Goal: Task Accomplishment & Management: Use online tool/utility

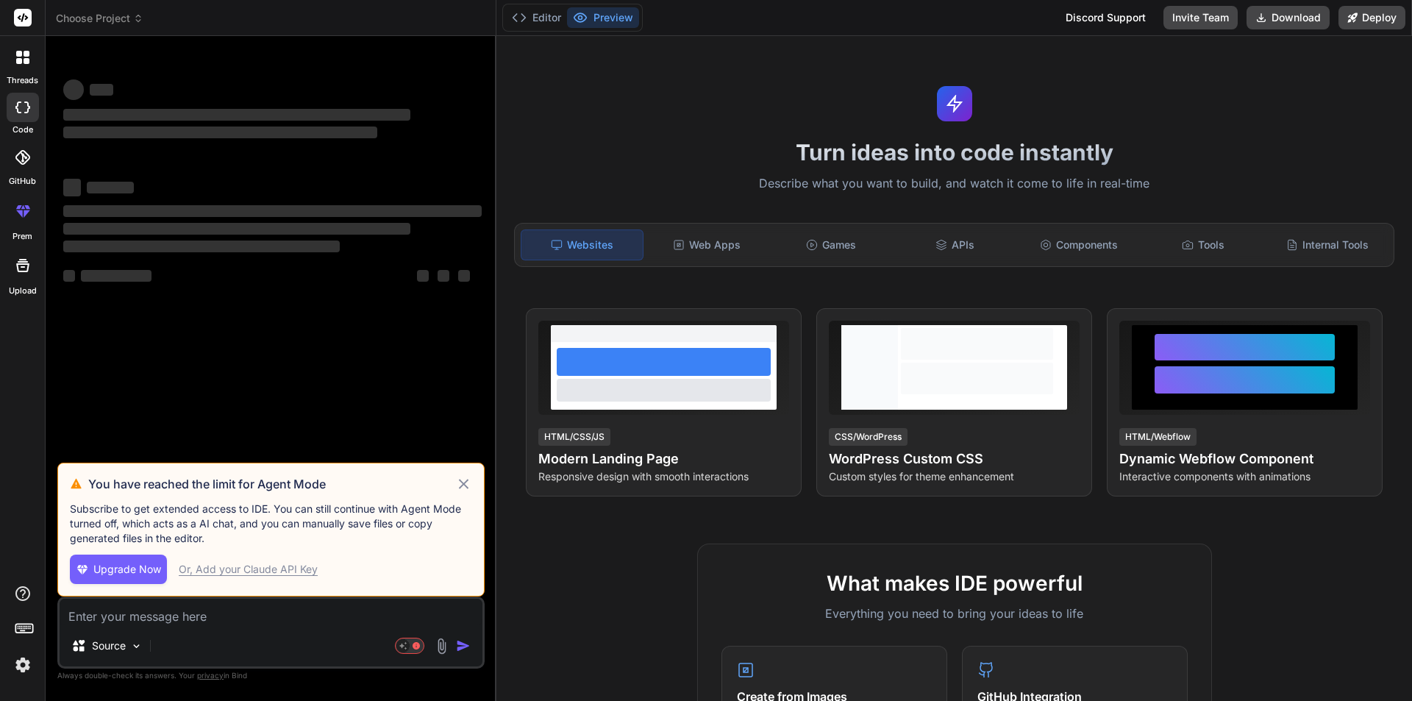
click at [467, 478] on icon at bounding box center [463, 484] width 17 height 18
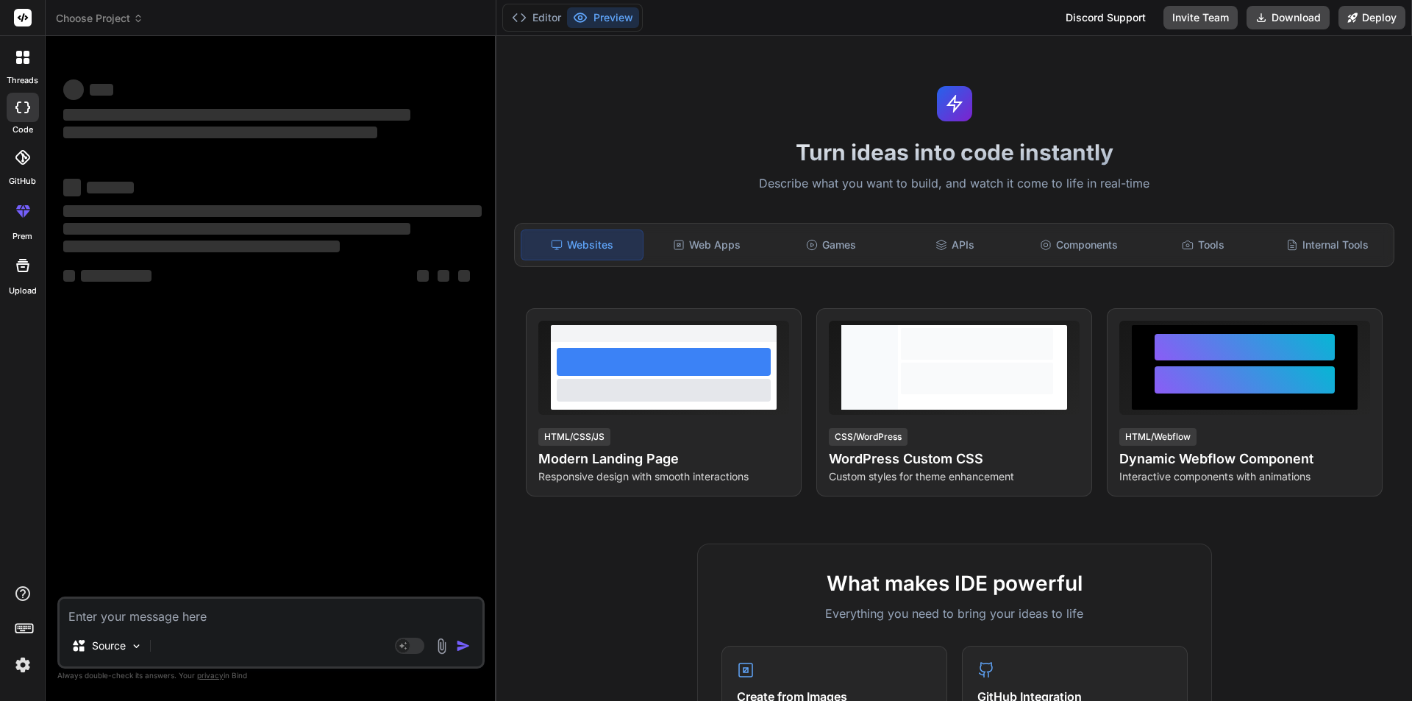
type textarea "x"
click at [140, 617] on textarea at bounding box center [271, 612] width 423 height 26
type textarea "h"
type textarea "x"
type textarea "hi"
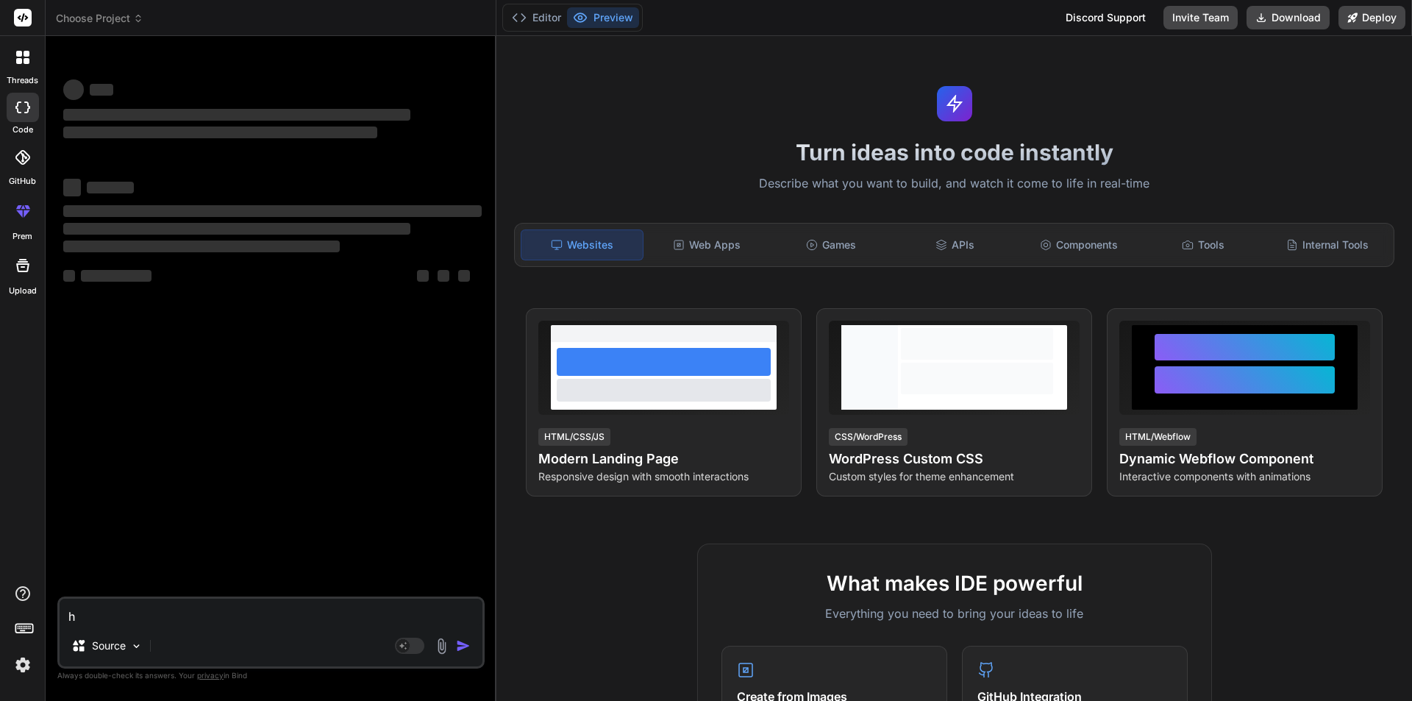
type textarea "x"
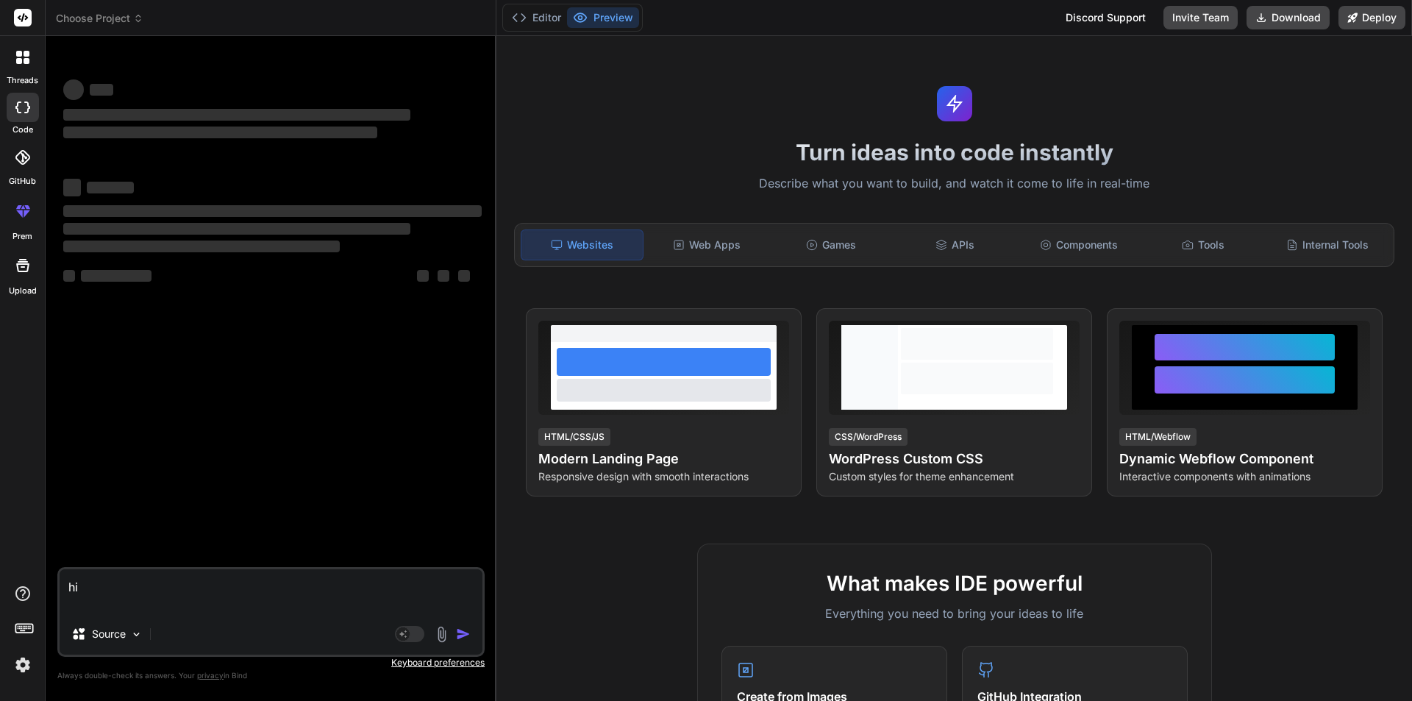
type textarea "hi"
type textarea "x"
type textarea "hi"
click at [140, 617] on div "hi Source Agent Mode. When this toggle is activated, AI automatically makes dec…" at bounding box center [270, 612] width 427 height 90
click at [171, 581] on textarea "hi" at bounding box center [271, 591] width 423 height 44
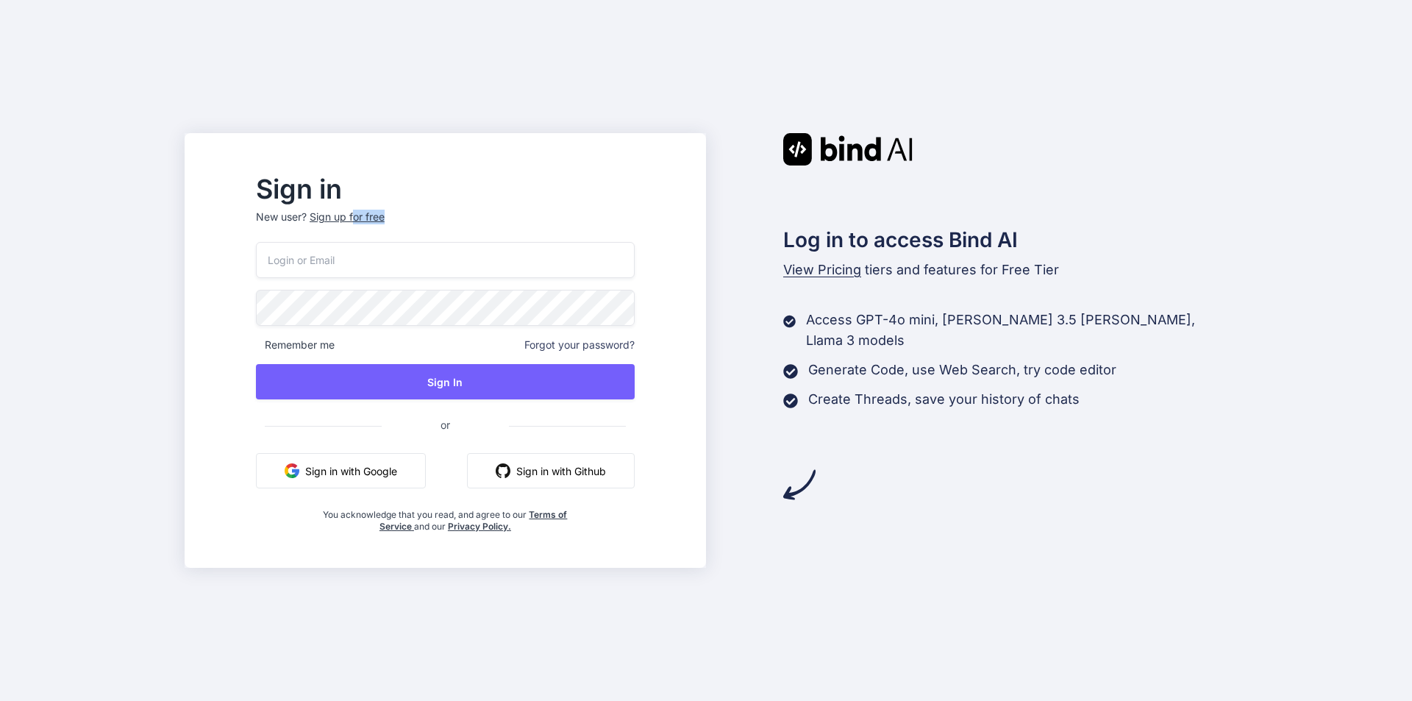
drag, startPoint x: 392, startPoint y: 210, endPoint x: 384, endPoint y: 260, distance: 50.7
click at [393, 260] on div "Sign in New user? Sign up for free Remember me Forgot your password? Sign In or…" at bounding box center [445, 354] width 426 height 355
click at [343, 258] on input "email" at bounding box center [445, 260] width 379 height 36
type input "asif04@yopmail.com"
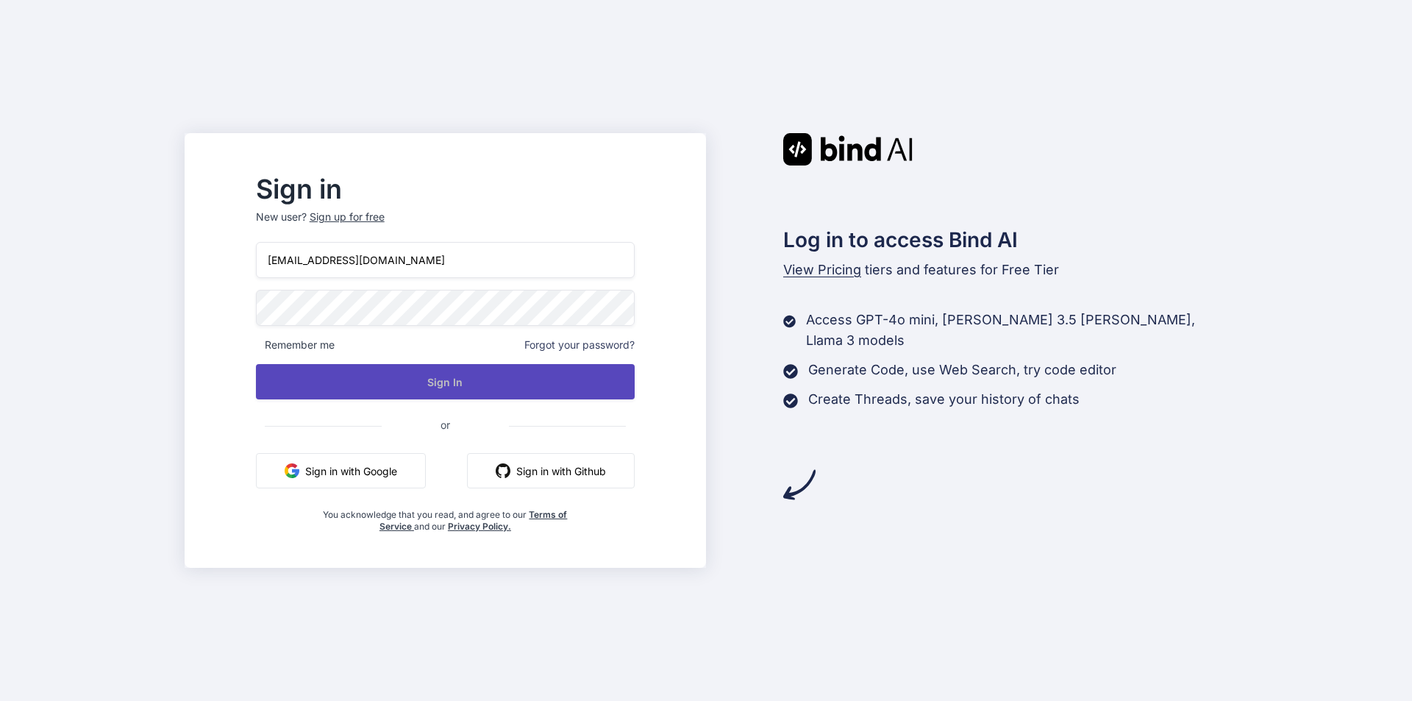
click at [419, 375] on button "Sign In" at bounding box center [445, 381] width 379 height 35
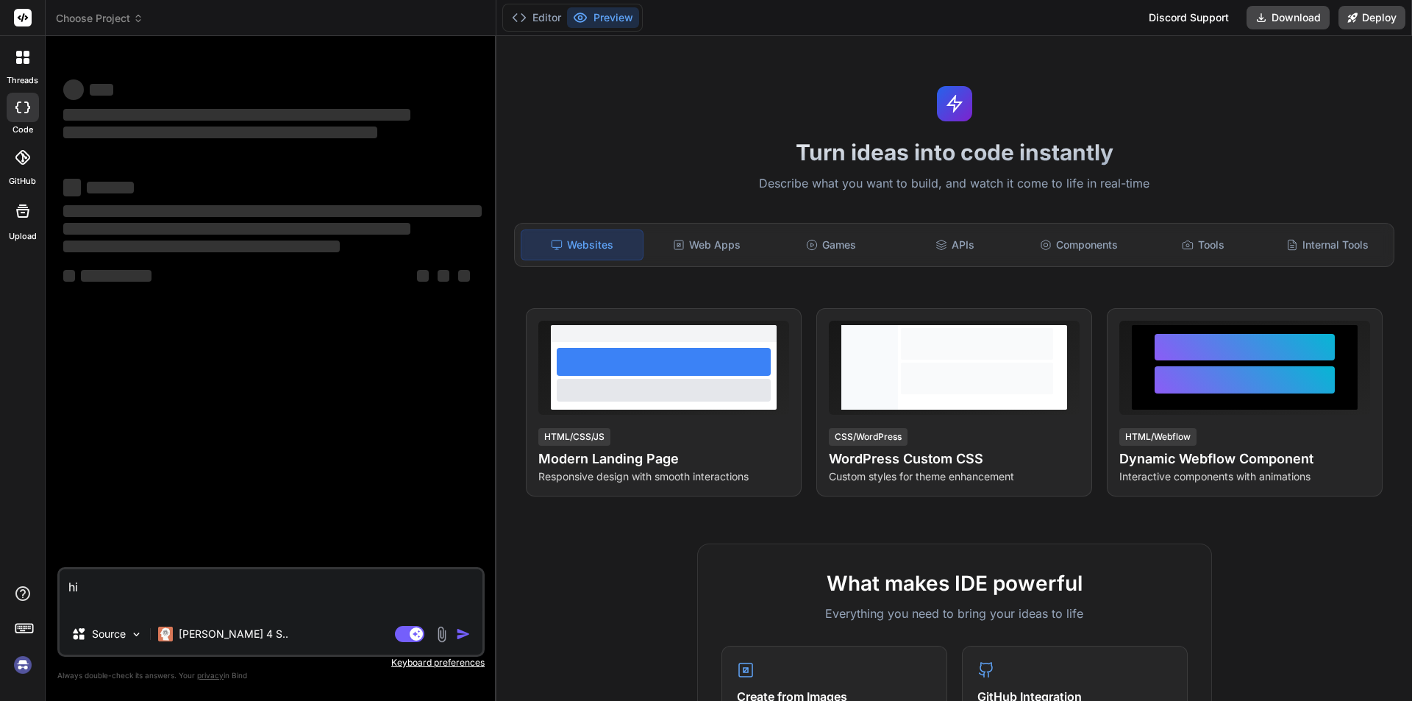
click at [103, 580] on textarea "hi" at bounding box center [271, 591] width 423 height 44
click at [461, 626] on div "Agent Mode. When this toggle is activated, AI automatically makes decisions, re…" at bounding box center [434, 634] width 85 height 18
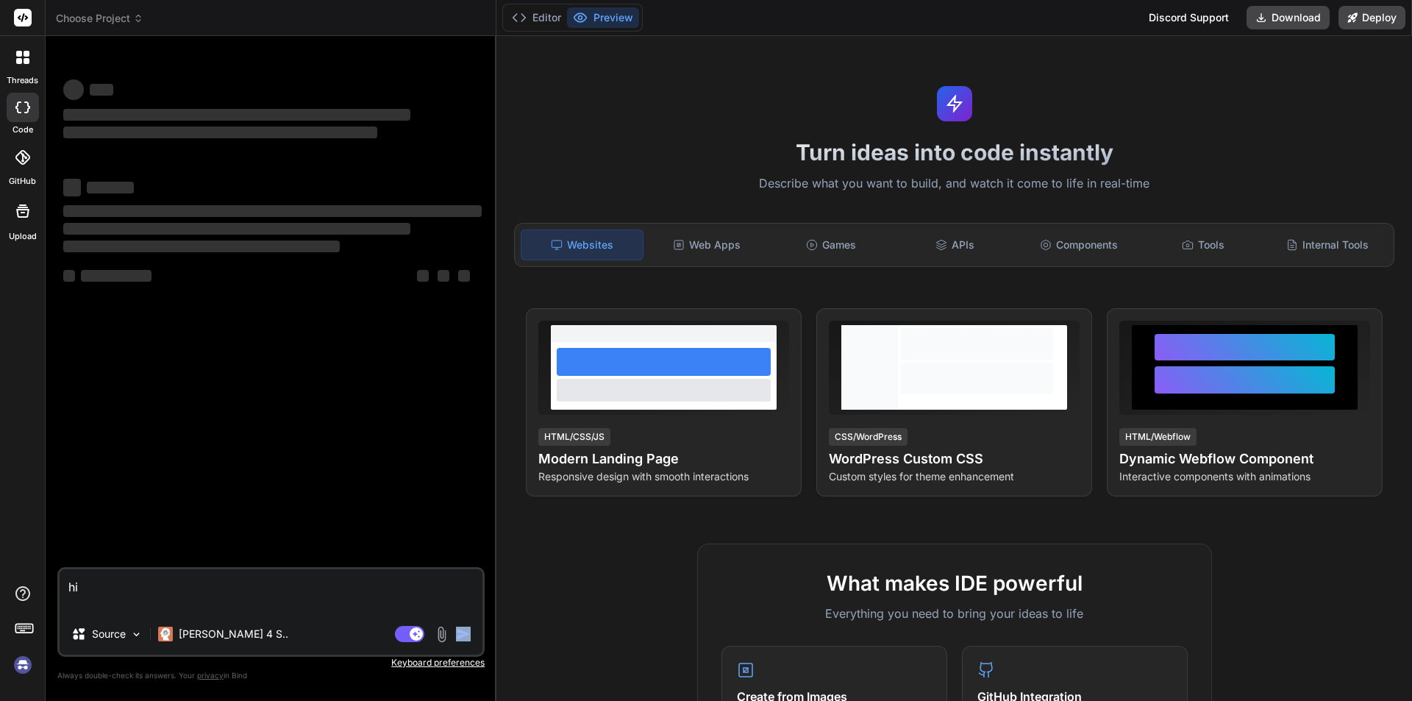
click at [461, 626] on div "Agent Mode. When this toggle is activated, AI automatically makes decisions, re…" at bounding box center [434, 634] width 85 height 18
click at [24, 665] on img at bounding box center [22, 664] width 25 height 25
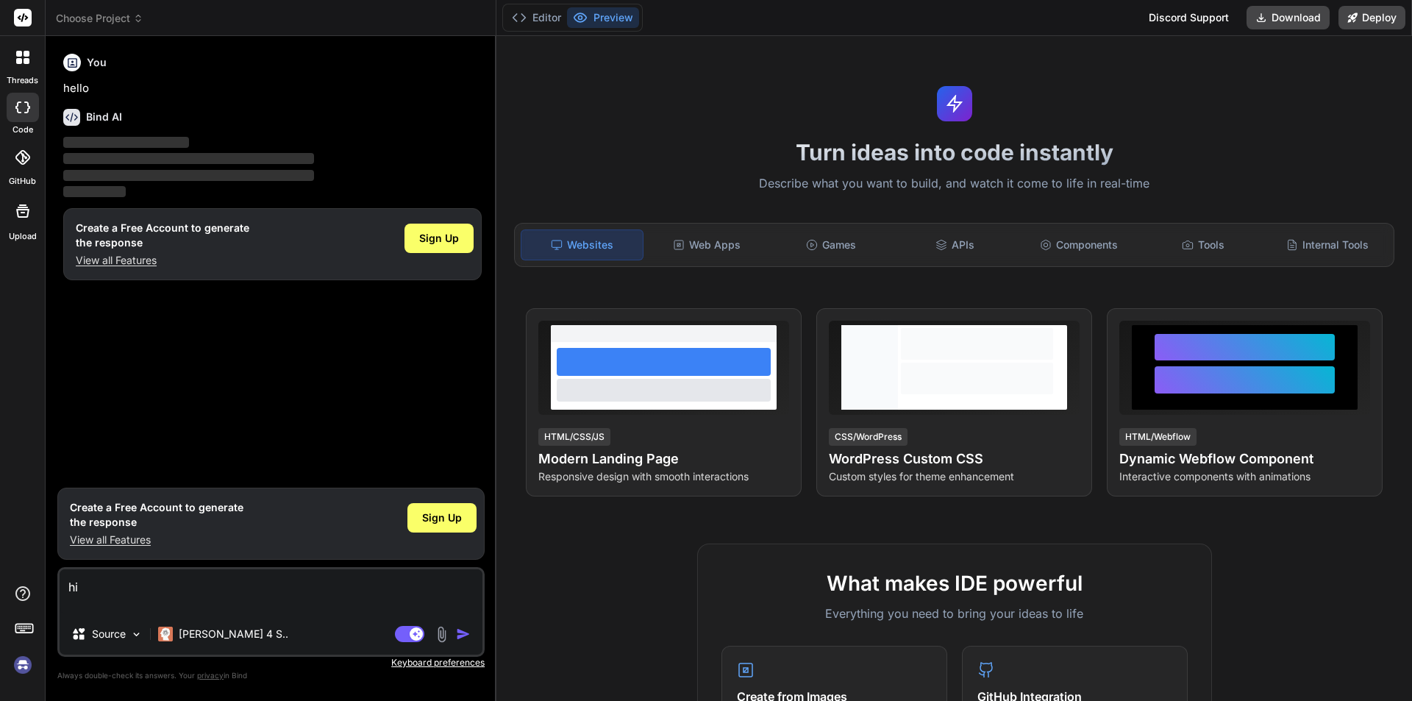
click at [108, 590] on textarea "hi" at bounding box center [271, 591] width 423 height 44
click at [111, 585] on textarea "hi" at bounding box center [271, 591] width 423 height 44
click at [460, 632] on img "button" at bounding box center [463, 633] width 15 height 15
click at [467, 630] on img "button" at bounding box center [463, 633] width 15 height 15
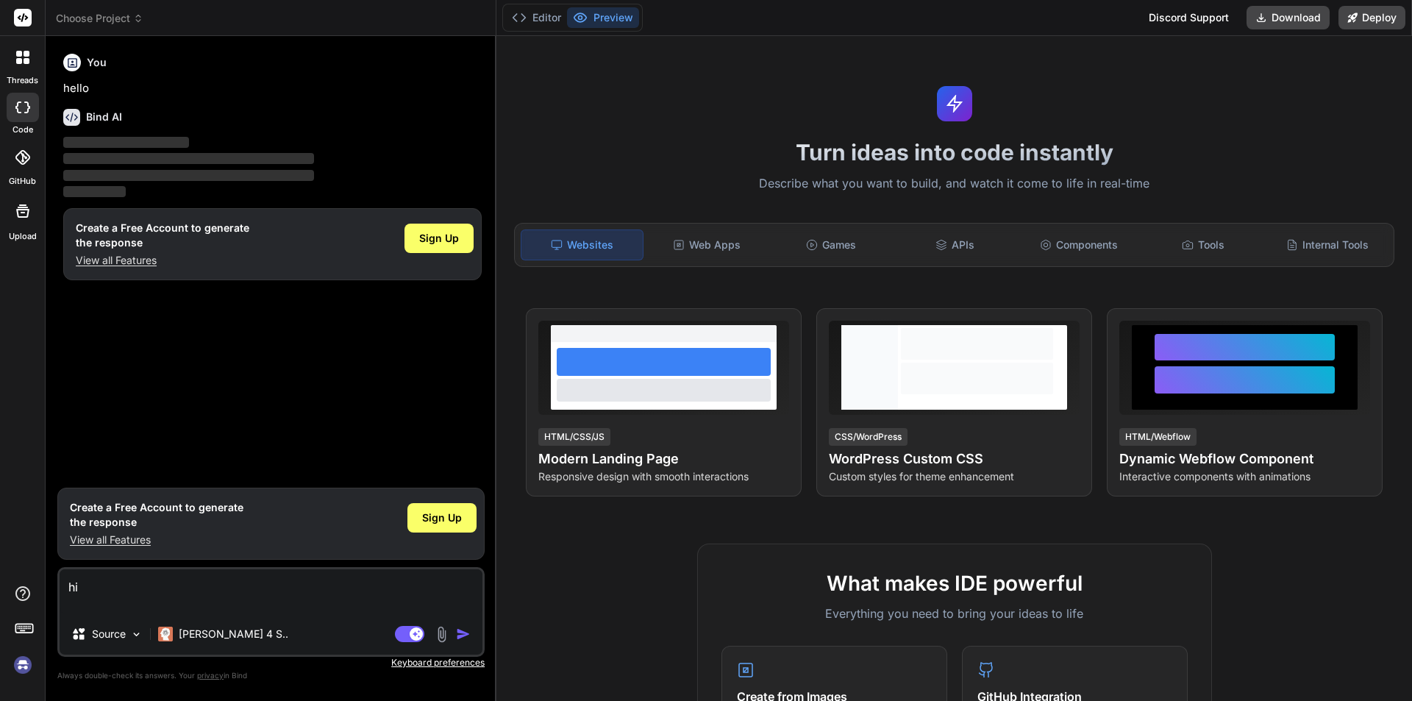
click at [467, 630] on img "button" at bounding box center [463, 633] width 15 height 15
click at [86, 610] on textarea "hi" at bounding box center [271, 591] width 423 height 44
type textarea "x"
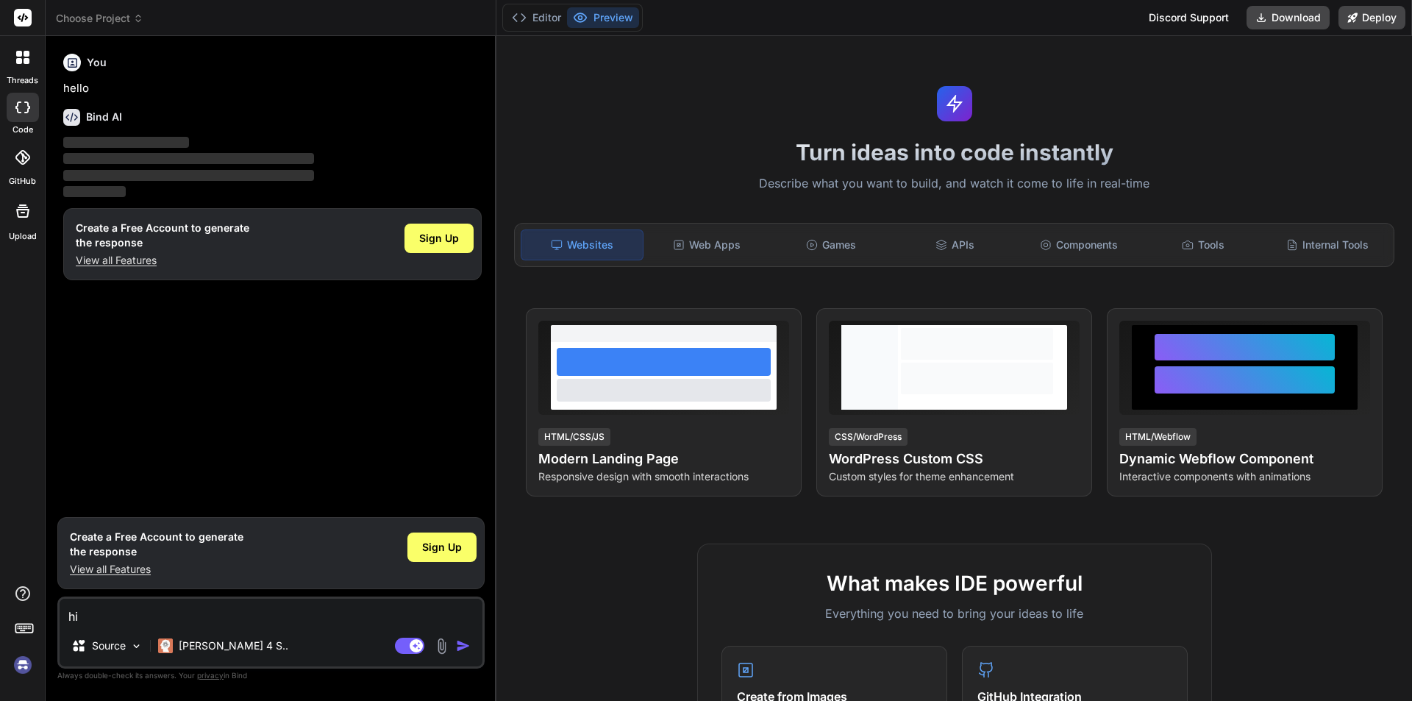
type textarea "hi"
click at [30, 663] on img at bounding box center [22, 664] width 25 height 25
click at [213, 619] on textarea "hi" at bounding box center [271, 612] width 423 height 26
click at [464, 640] on img "button" at bounding box center [463, 645] width 15 height 15
click at [465, 637] on div "Agent Mode. When this toggle is activated, AI automatically makes decisions, re…" at bounding box center [434, 646] width 85 height 18
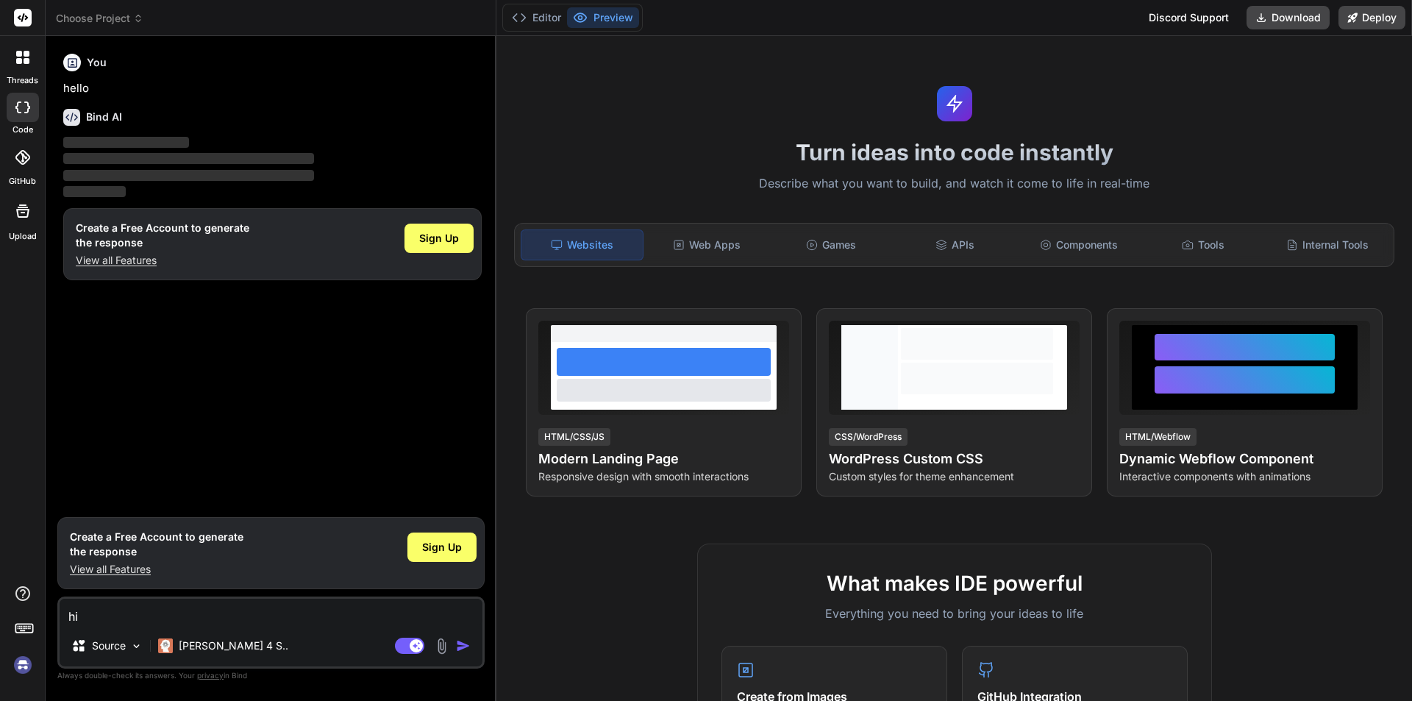
click at [465, 635] on div "Source Claude 4 S.." at bounding box center [271, 648] width 423 height 35
click at [465, 630] on div "hi Source Claude 4 S.. Agent Mode. When this toggle is activated, AI automatica…" at bounding box center [270, 632] width 427 height 72
click at [20, 168] on div at bounding box center [23, 157] width 32 height 32
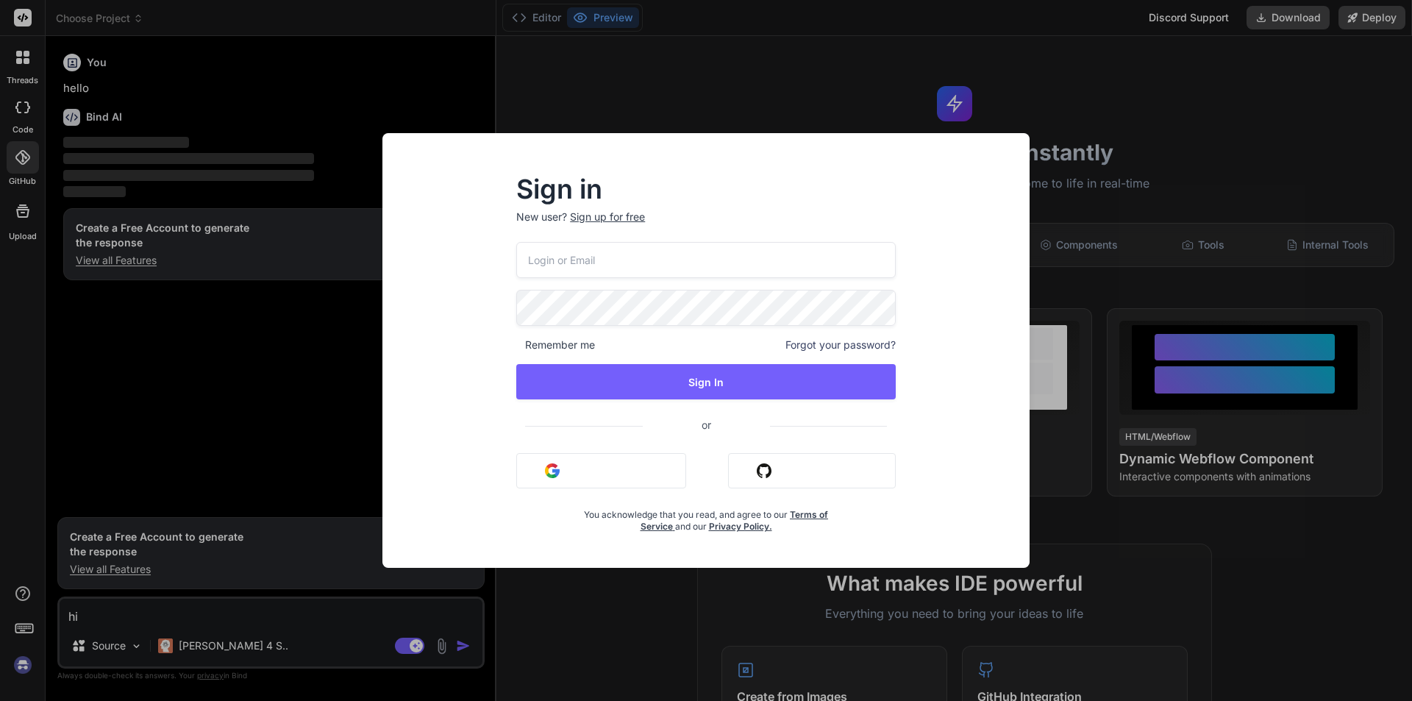
click at [17, 213] on div "Sign in New user? Sign up for free Remember me Forgot your password? Sign In or…" at bounding box center [706, 350] width 1412 height 701
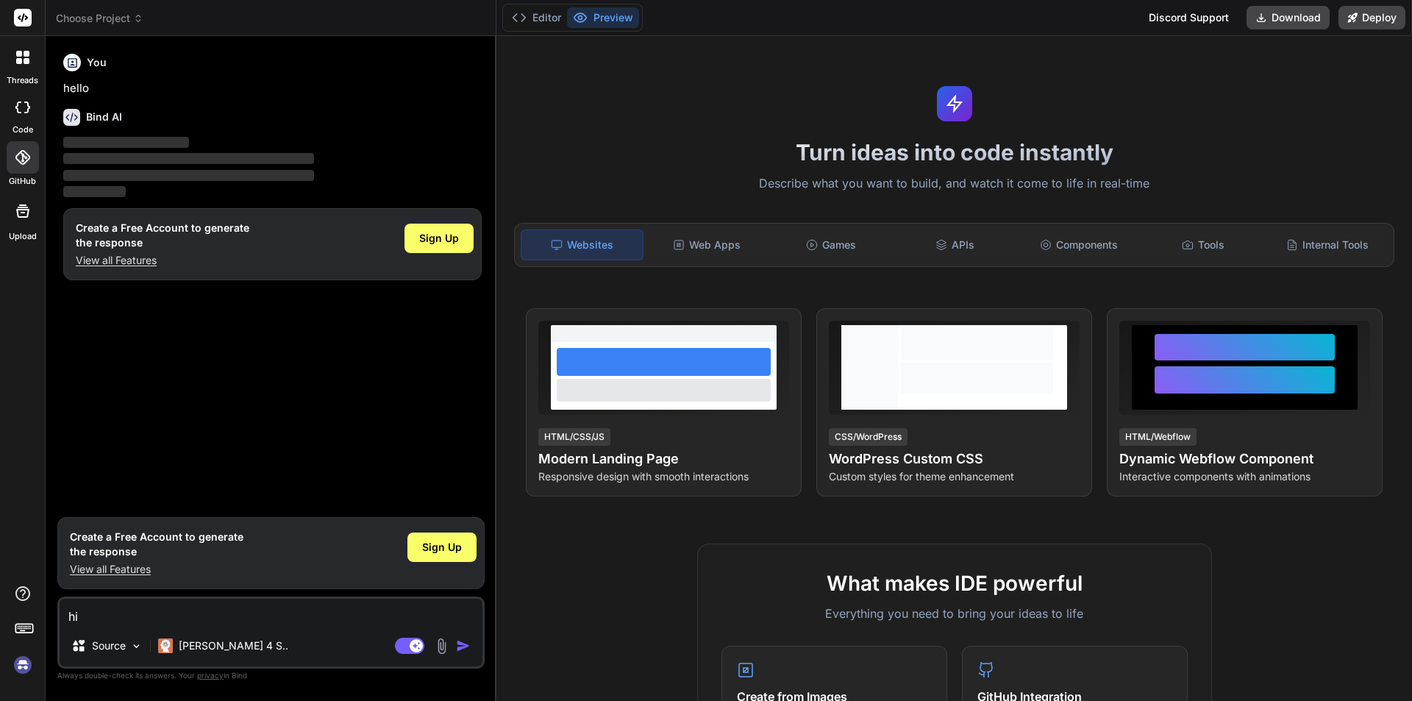
click at [29, 65] on div at bounding box center [22, 57] width 31 height 31
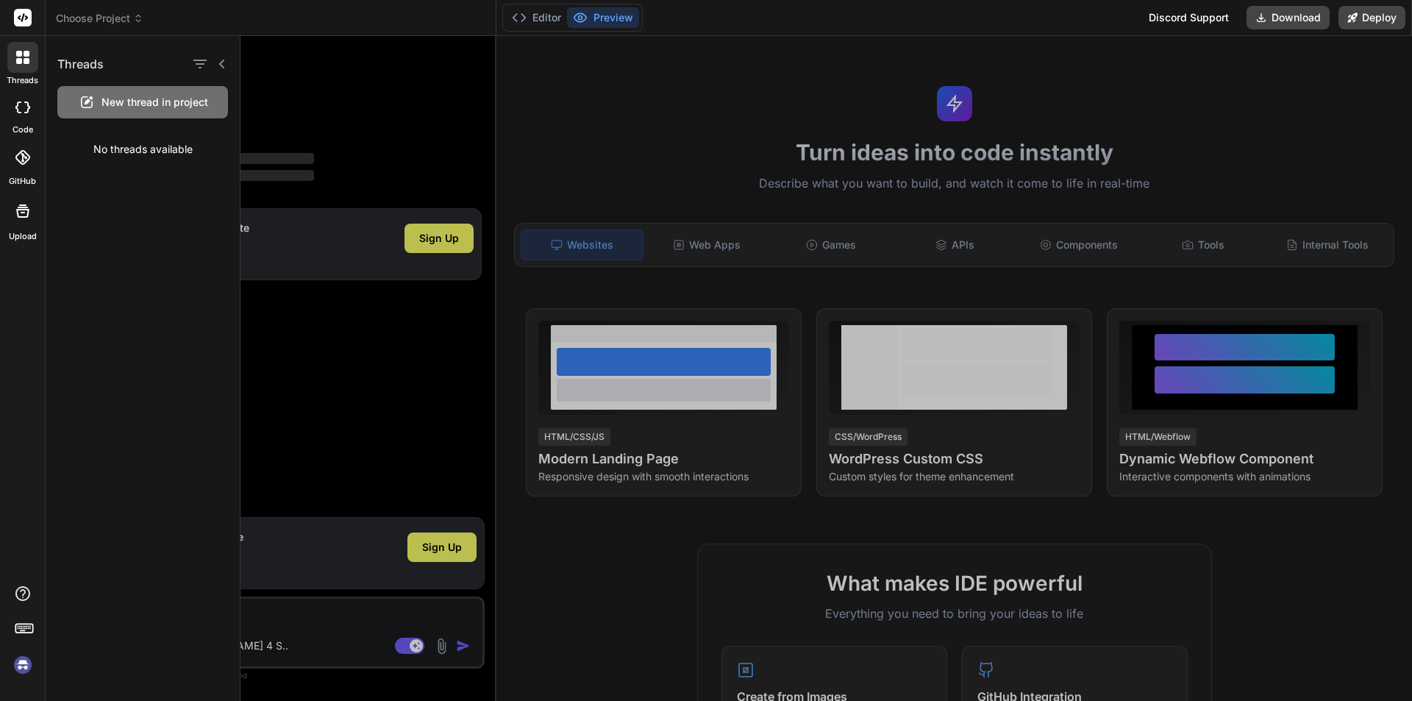
click at [224, 71] on div at bounding box center [209, 64] width 38 height 21
click at [220, 65] on icon at bounding box center [222, 64] width 12 height 12
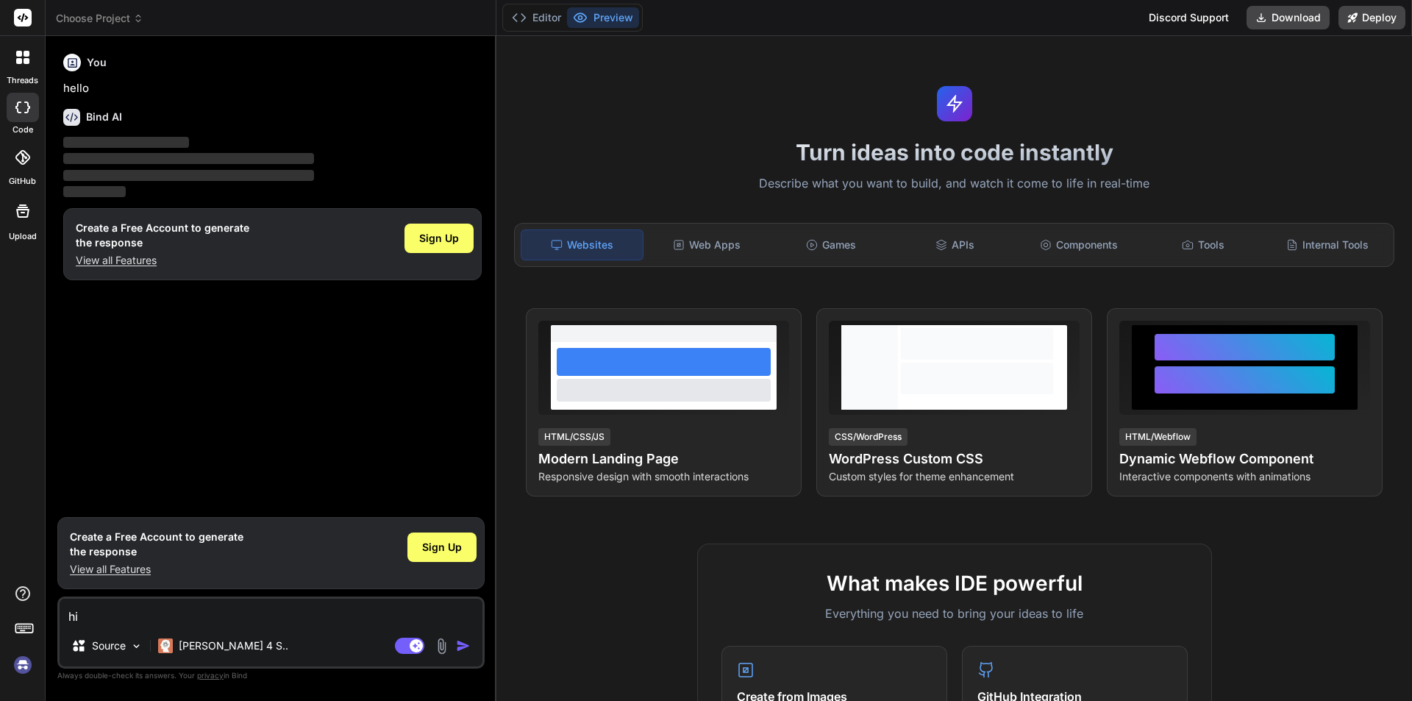
click at [17, 665] on img at bounding box center [22, 664] width 25 height 25
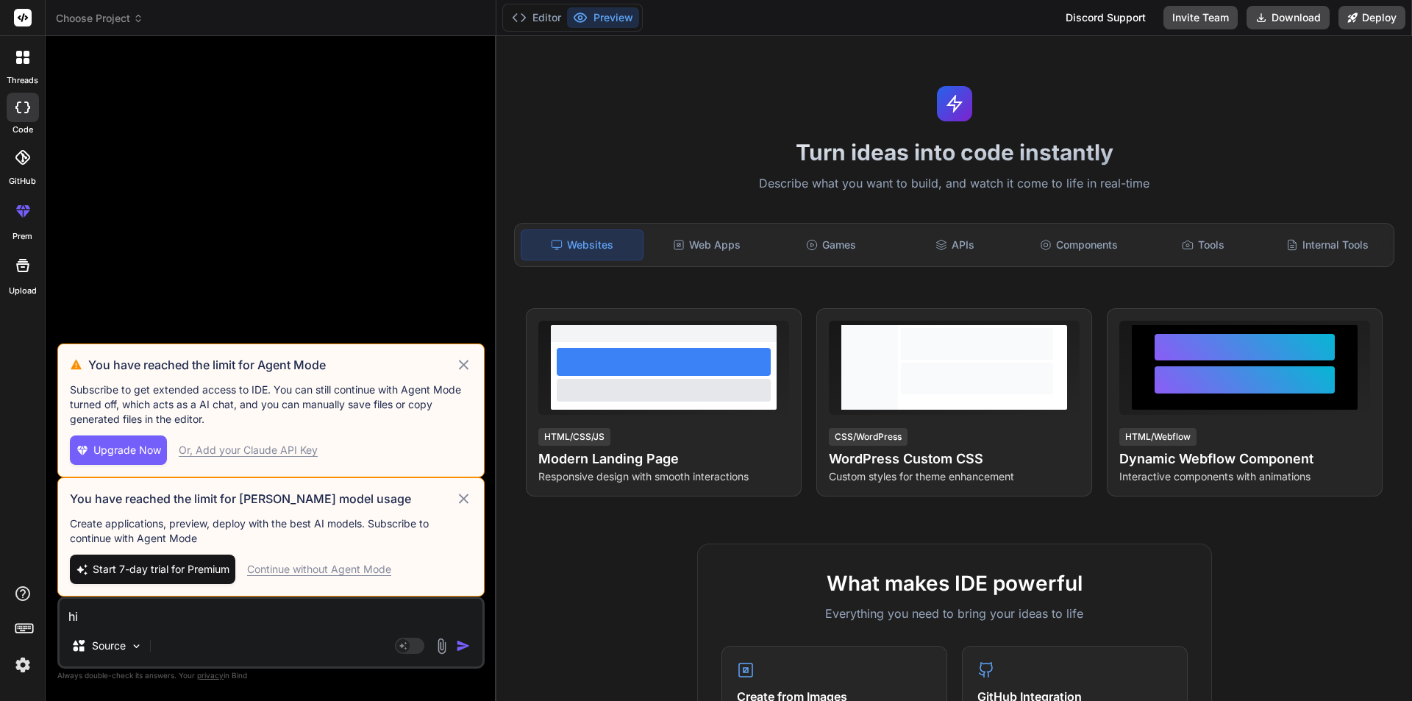
click at [136, 615] on textarea "hi" at bounding box center [271, 612] width 423 height 26
click at [468, 640] on img "button" at bounding box center [463, 645] width 15 height 15
click at [468, 641] on img "button" at bounding box center [463, 645] width 15 height 15
click at [454, 640] on div "Agent Mode. When this toggle is activated, AI automatically makes decisions, re…" at bounding box center [434, 646] width 85 height 18
click at [465, 362] on icon at bounding box center [463, 365] width 17 height 18
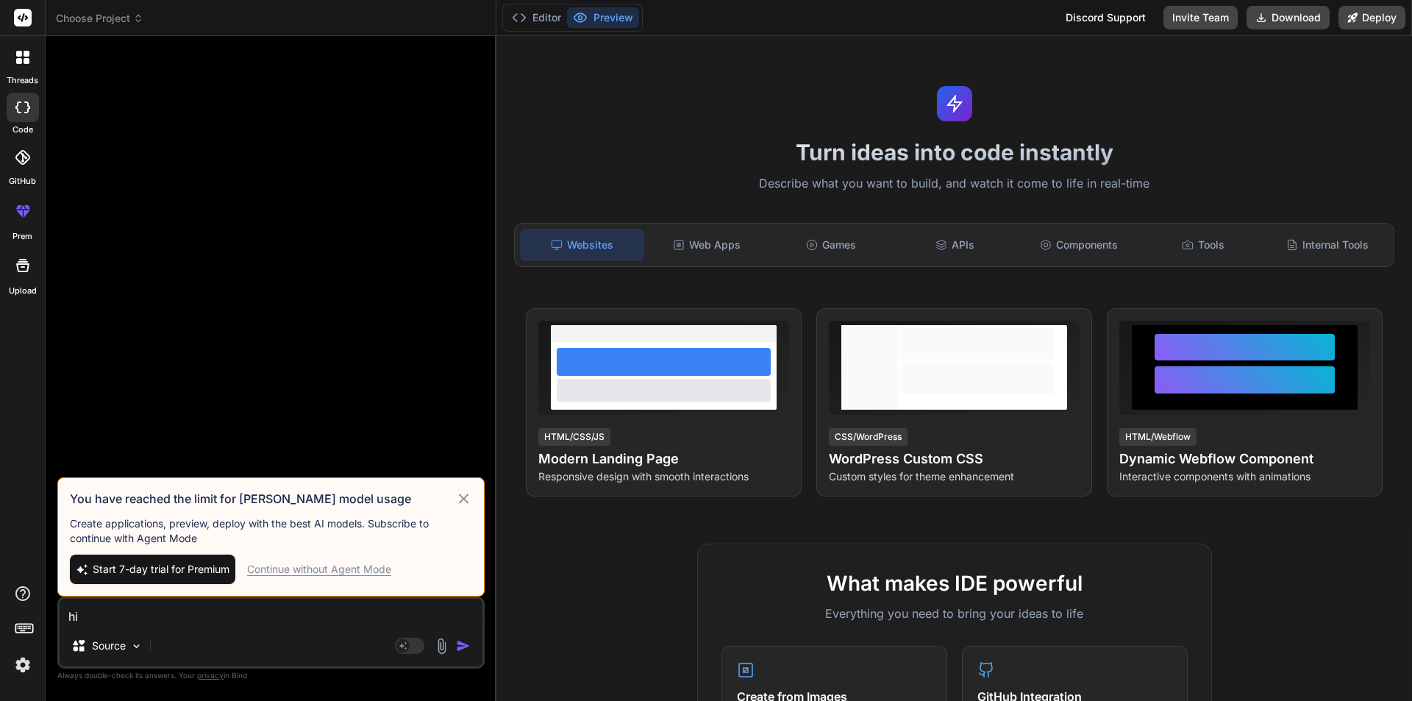
click at [307, 568] on div "Continue without Agent Mode" at bounding box center [319, 569] width 144 height 15
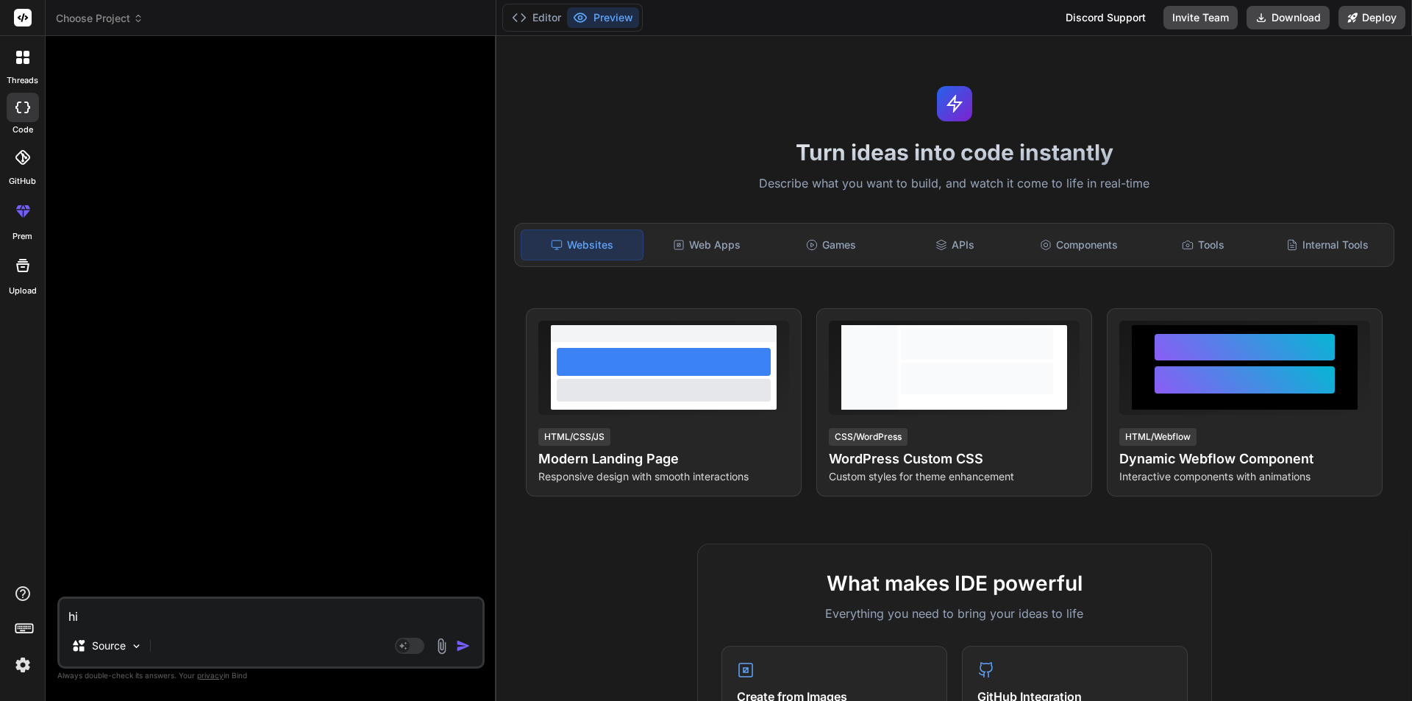
click at [460, 644] on img "button" at bounding box center [463, 645] width 15 height 15
type textarea "x"
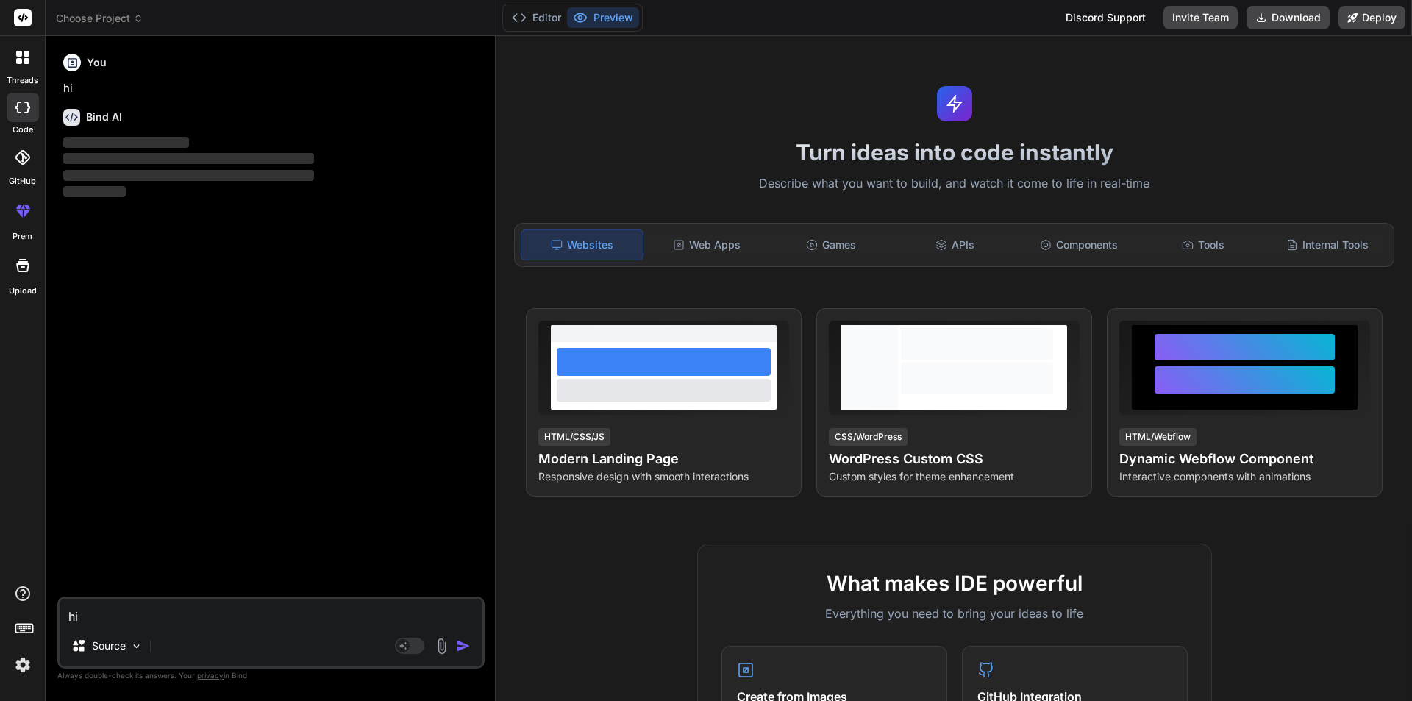
click at [195, 611] on textarea "hi" at bounding box center [271, 612] width 423 height 26
paste textarea "Comment-driven development with Copilot means: a. Writing descriptive comments …"
type textarea "x"
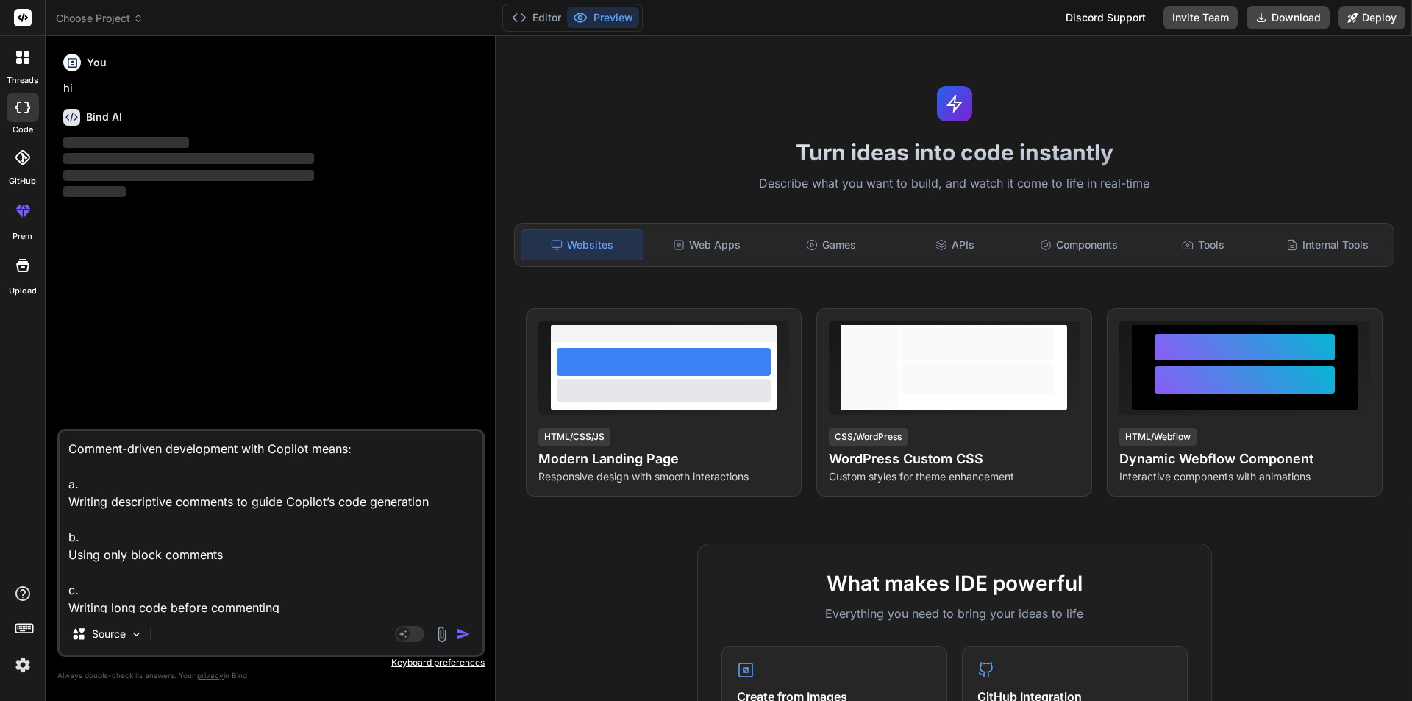
scroll to position [54, 0]
type textarea "Comment-driven development with Copilot means: a. Writing descriptive comments …"
click at [460, 626] on img "button" at bounding box center [463, 633] width 15 height 15
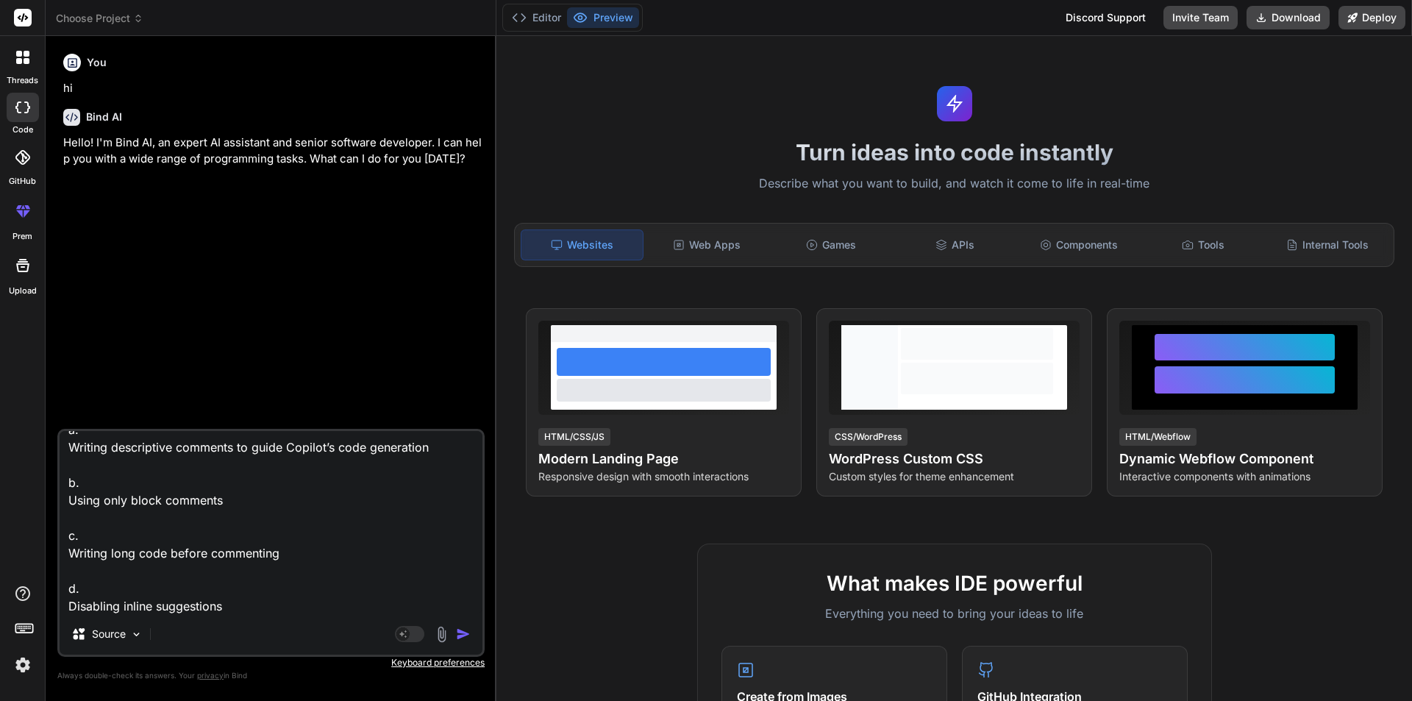
click at [463, 628] on img "button" at bounding box center [463, 633] width 15 height 15
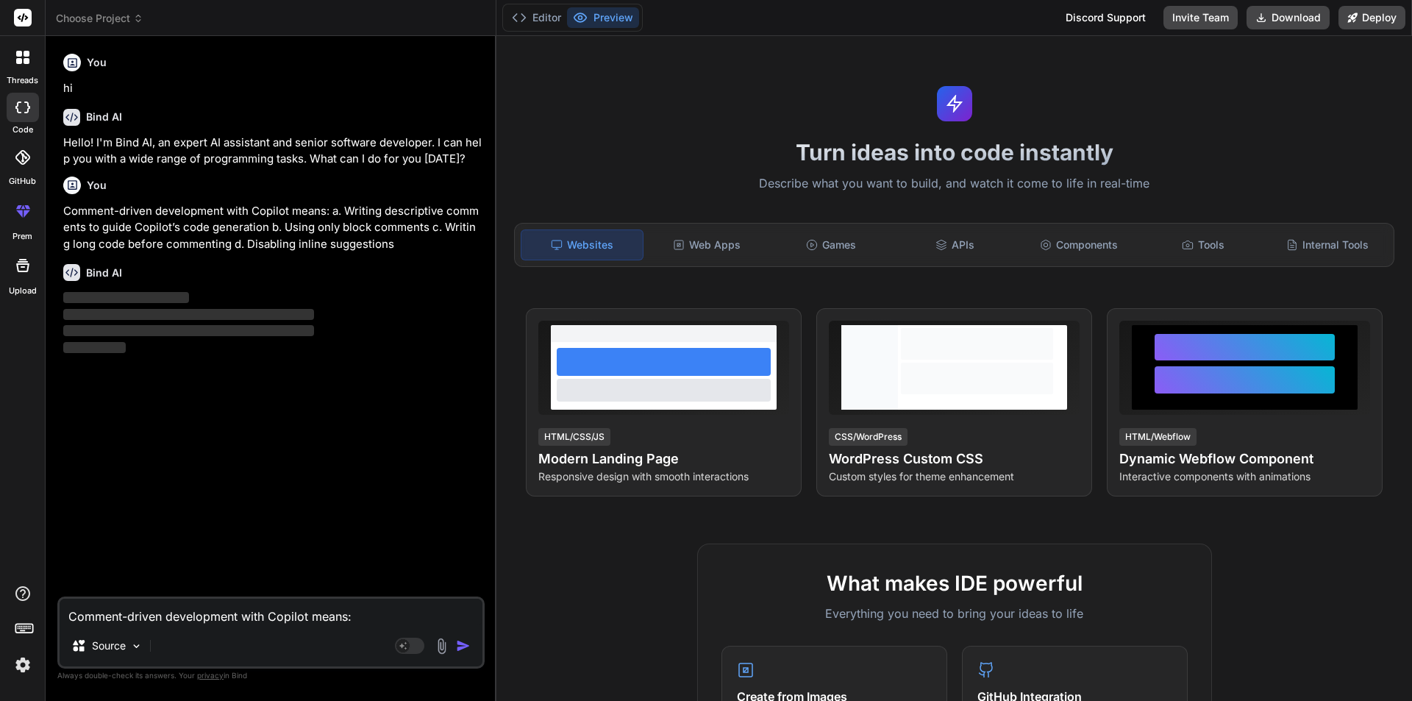
type textarea "x"
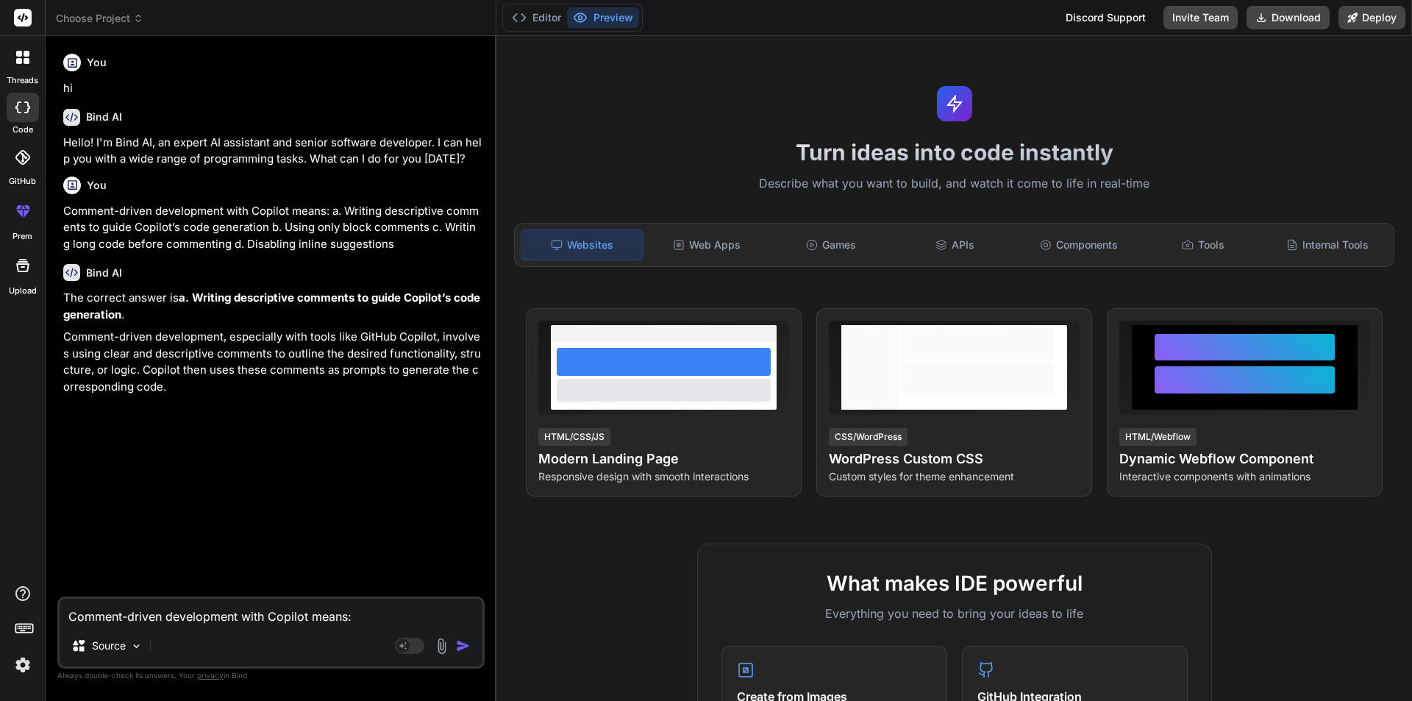
click at [193, 611] on textarea "Comment-driven development with Copilot means: a. Writing descriptive comments …" at bounding box center [271, 612] width 423 height 26
paste textarea "Which agent helps with VS Code features and extensions? a. @terminal b. @azure …"
type textarea "x"
type textarea "Which agent helps with VS Code features and extensions? a. @terminal b. @azure …"
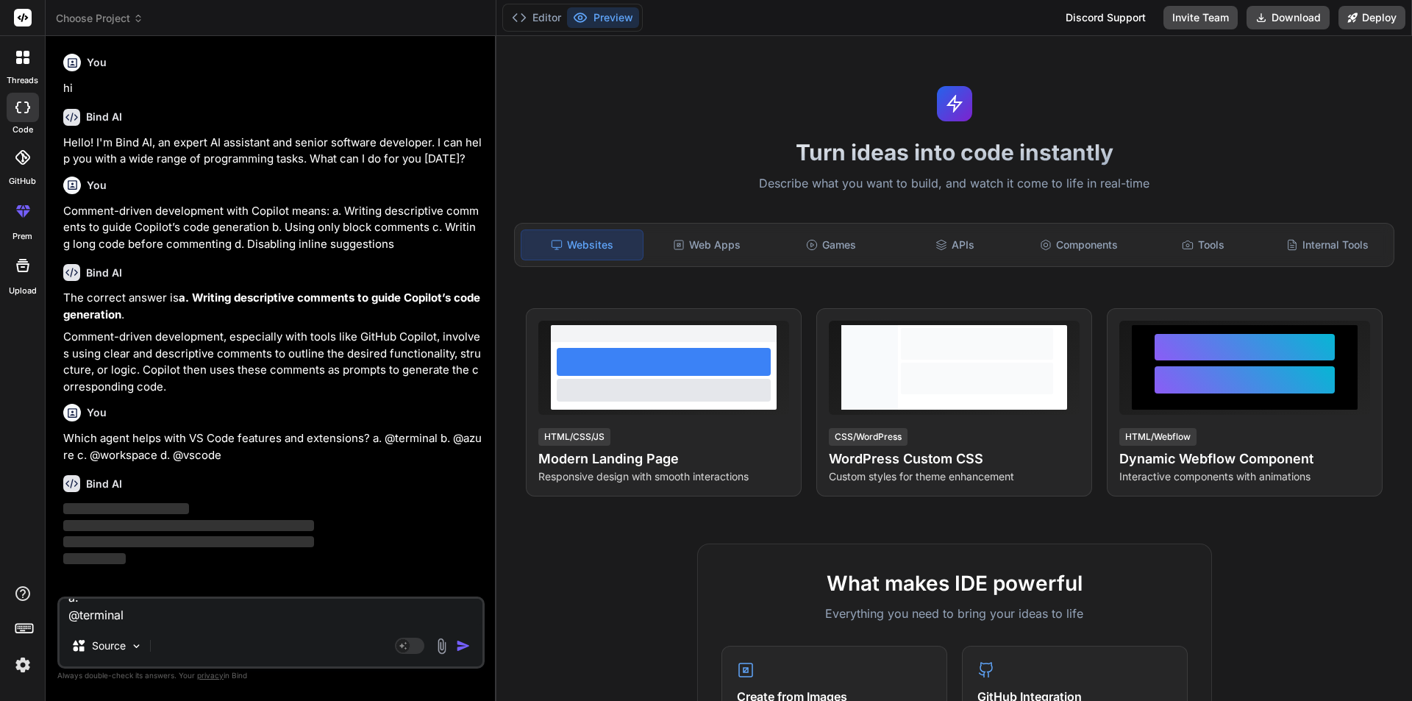
type textarea "x"
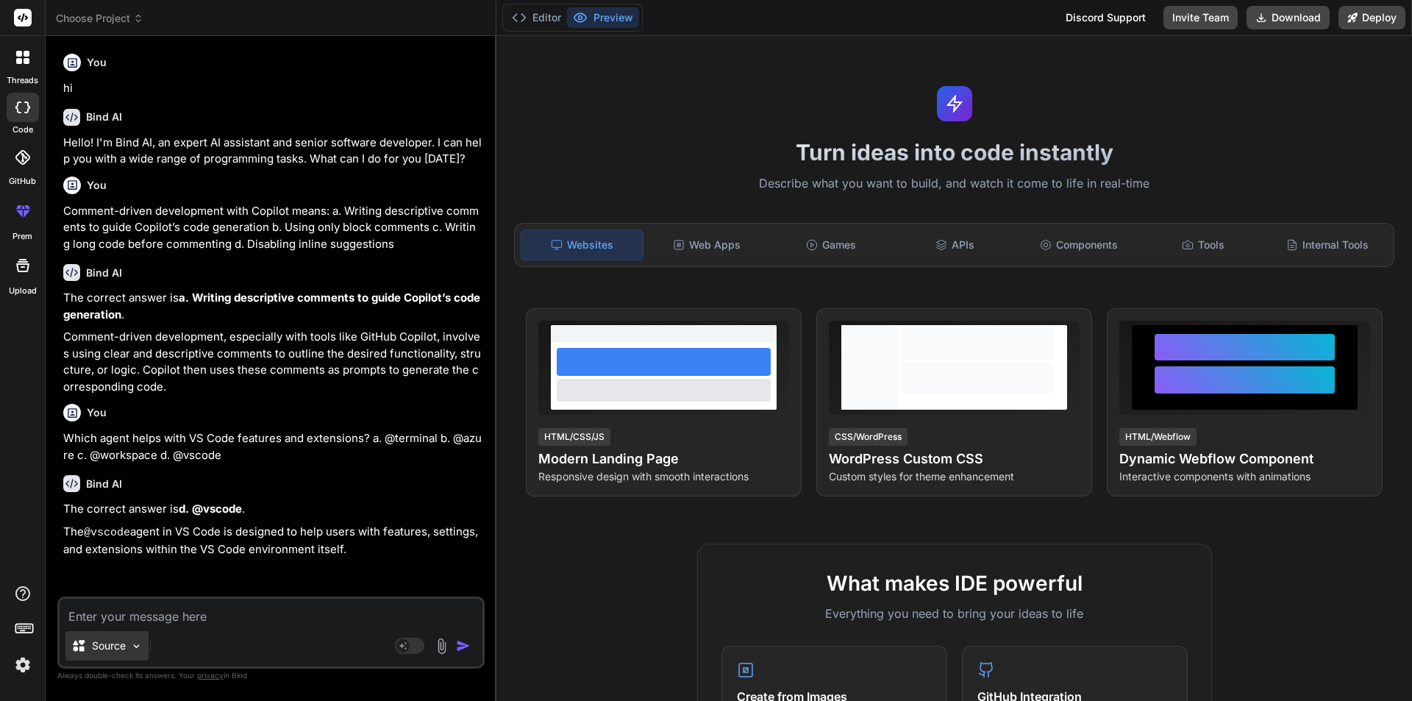
paste textarea "How do you activate a specific Copilot agent? a. Running agent start b. Typing …"
type textarea "x"
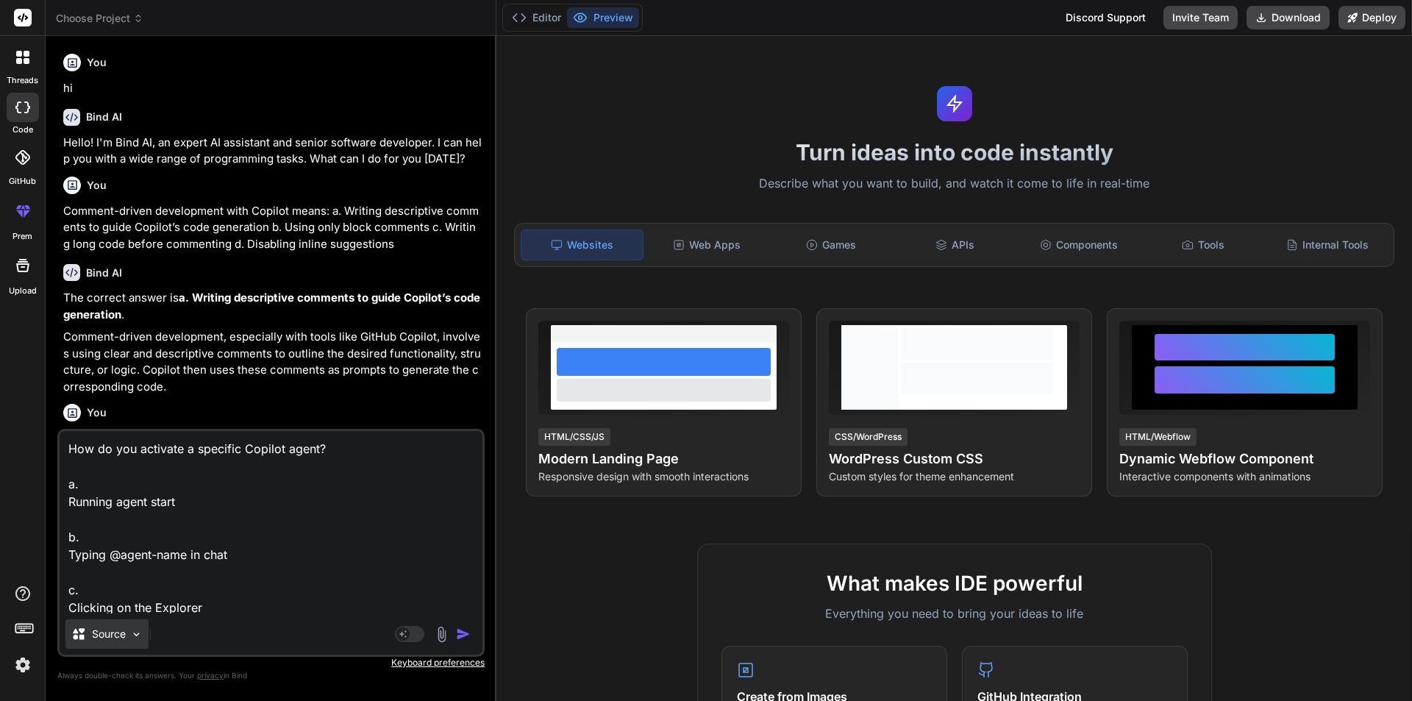
scroll to position [54, 0]
type textarea "How do you activate a specific Copilot agent? a. Running agent start b. Typing …"
click at [139, 618] on div "How do you activate a specific Copilot agent? a. Running agent start b. Typing …" at bounding box center [270, 543] width 427 height 228
click at [460, 638] on img "button" at bounding box center [463, 633] width 15 height 15
type textarea "x"
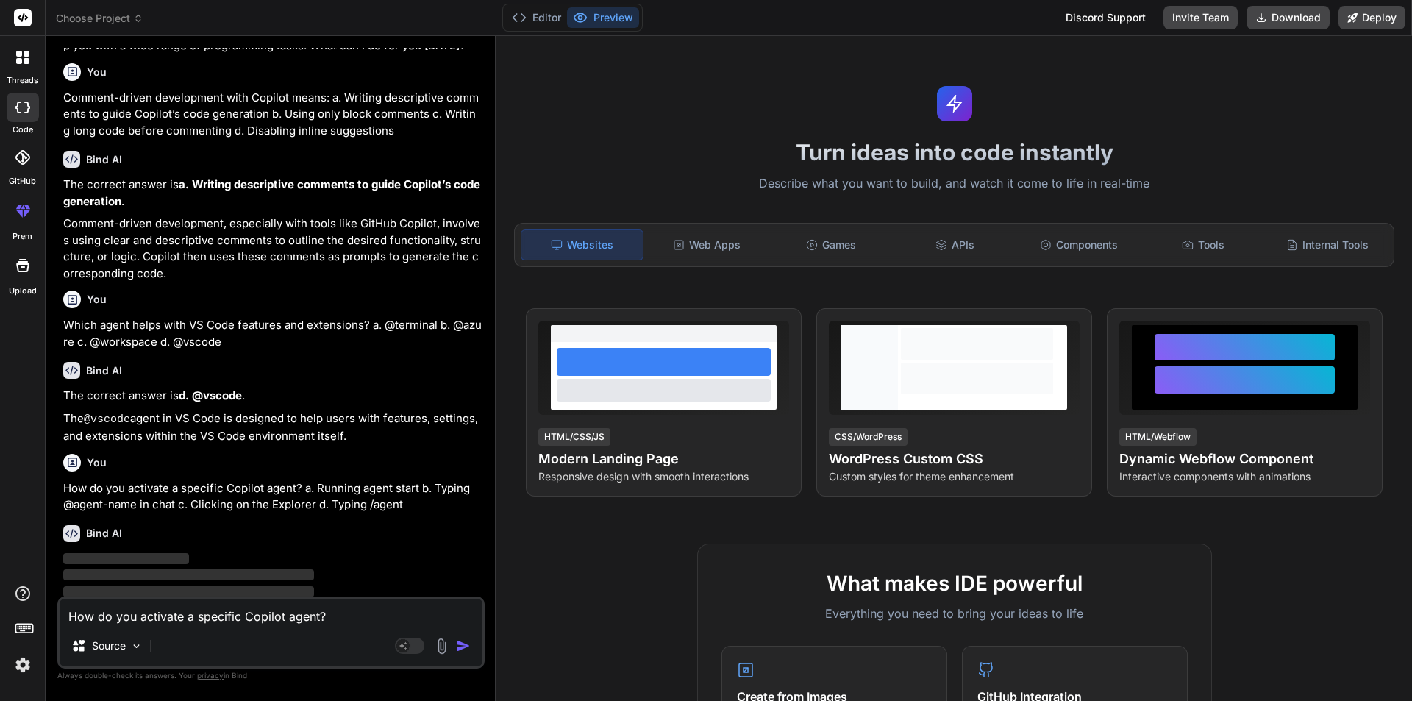
scroll to position [132, 0]
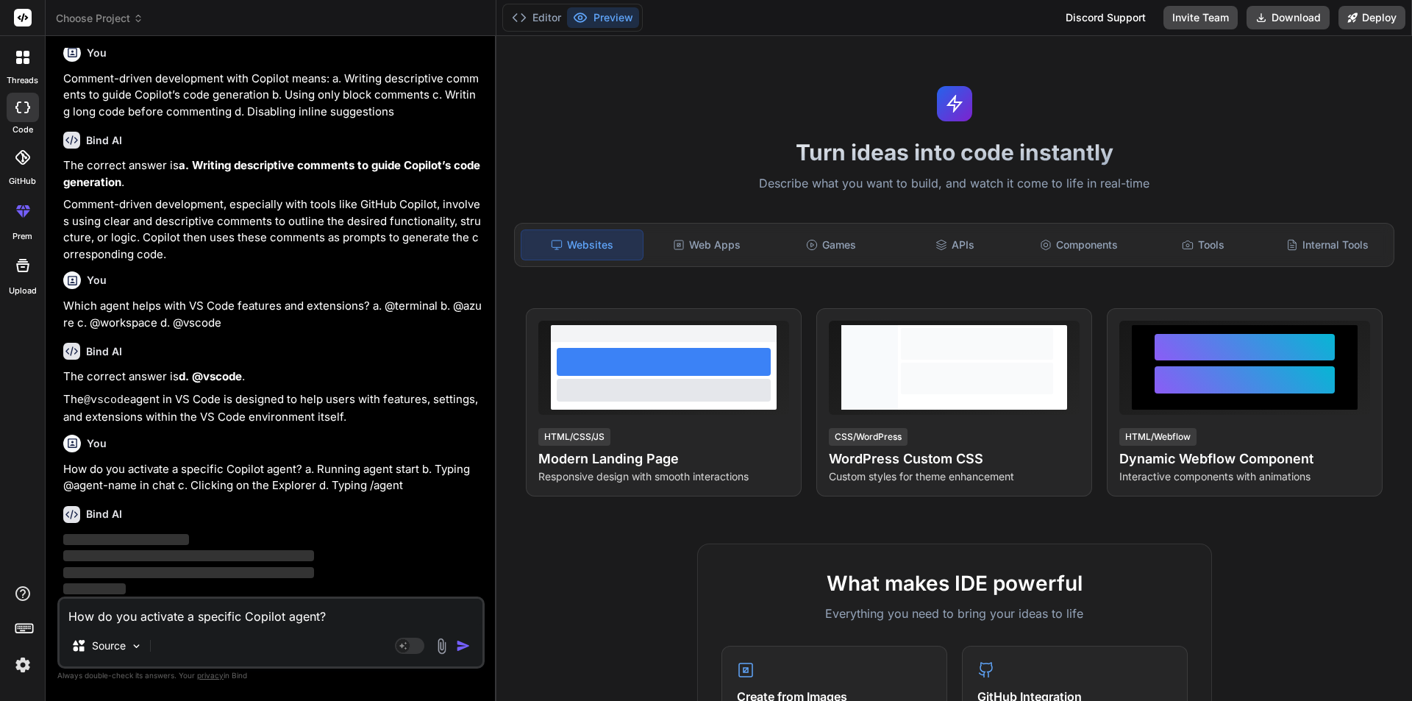
click at [154, 623] on textarea "How do you activate a specific Copilot agent? a. Running agent start b. Typing …" at bounding box center [271, 612] width 423 height 26
paste textarea "How do you activate a specific Copilot agent? a. Running agent start b. Typing …"
type textarea "x"
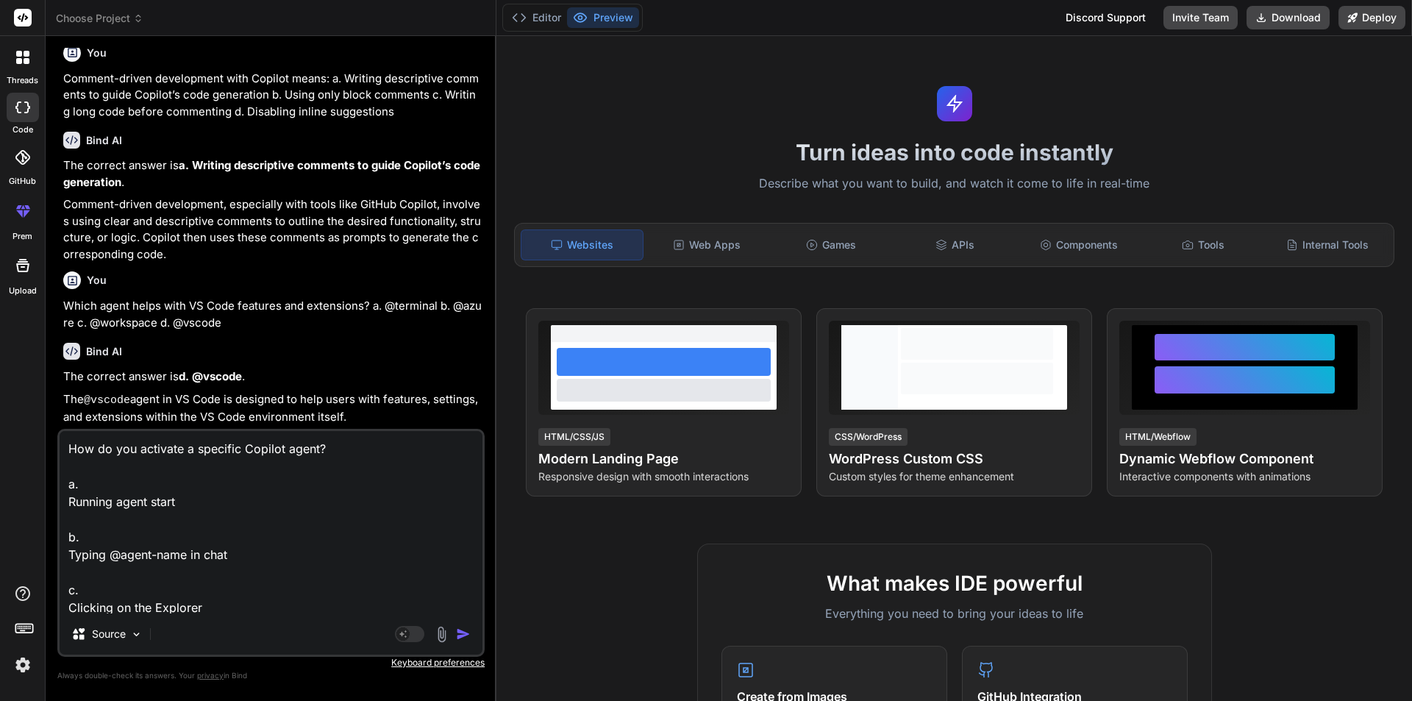
scroll to position [54, 0]
type textarea "How do you activate a specific Copilot agent? a. Running agent start b. Typing …"
click at [462, 630] on img "button" at bounding box center [463, 633] width 15 height 15
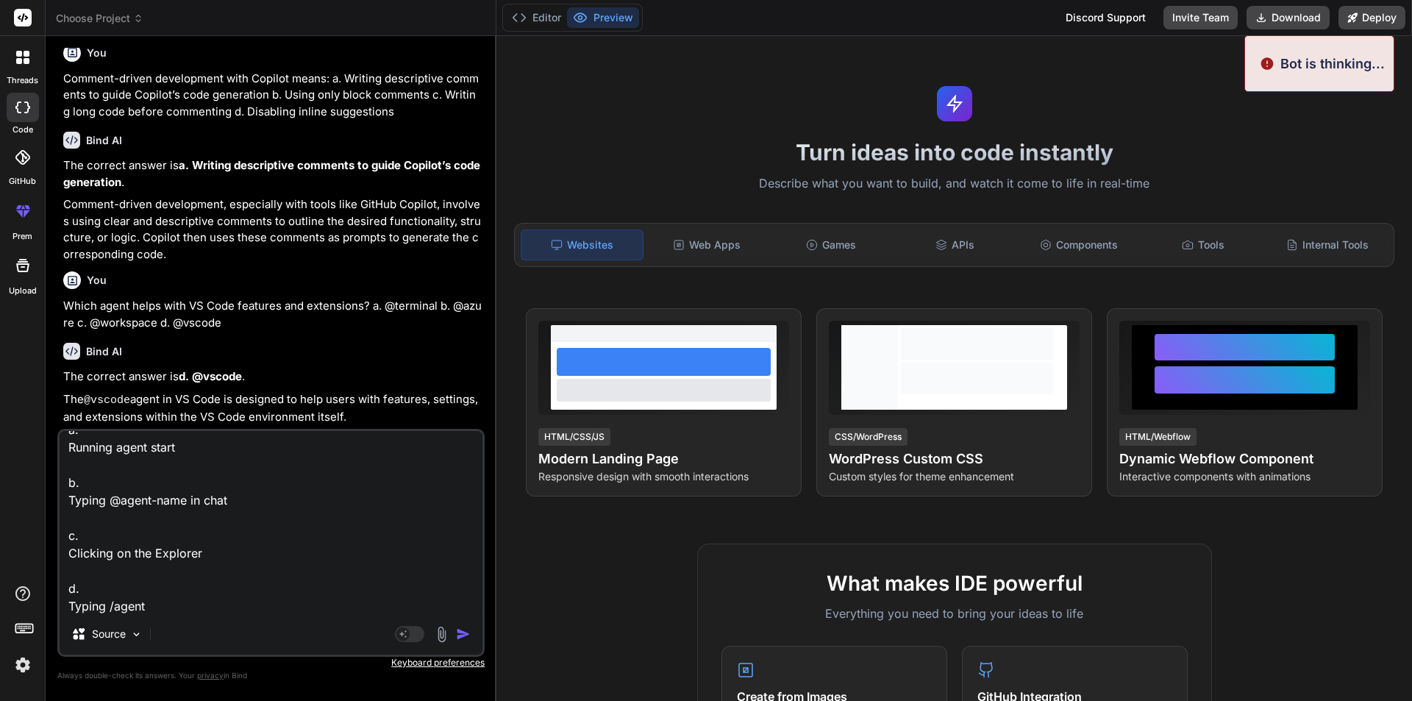
scroll to position [300, 0]
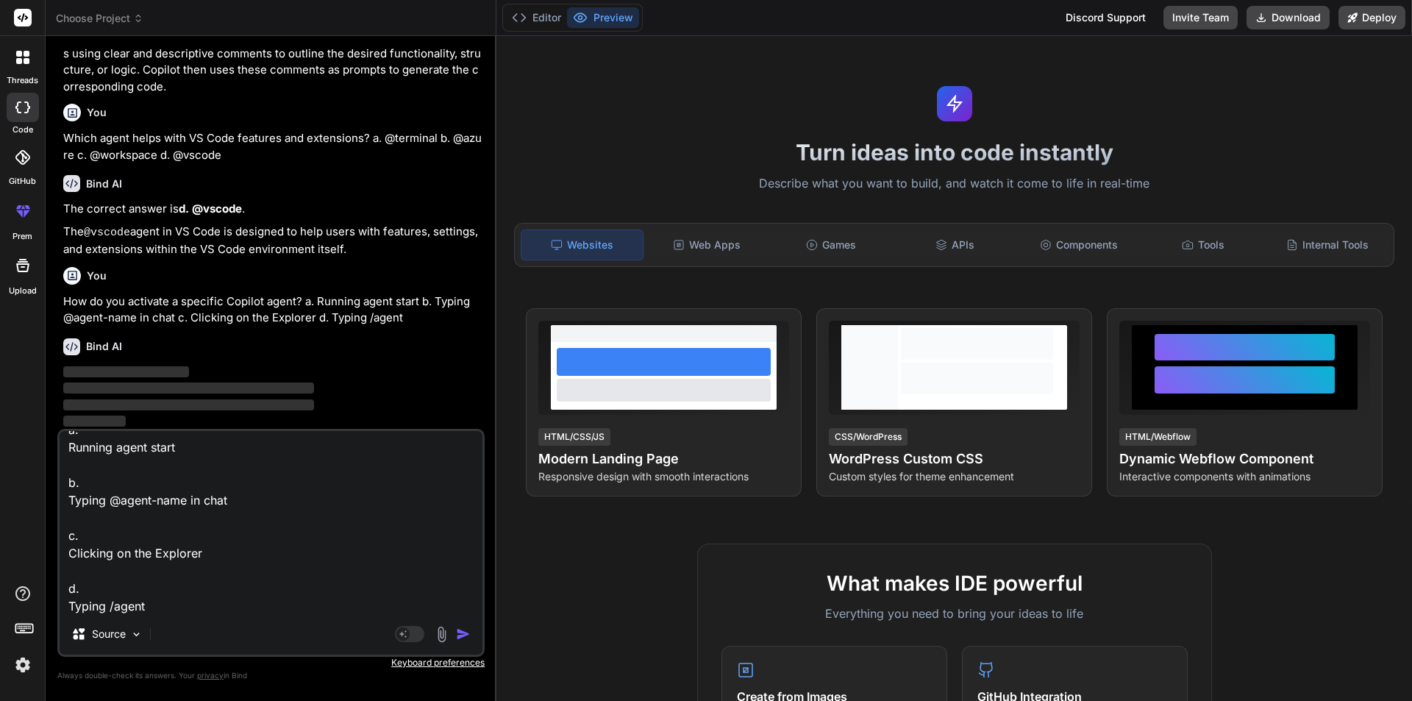
click at [463, 632] on img "button" at bounding box center [463, 633] width 15 height 15
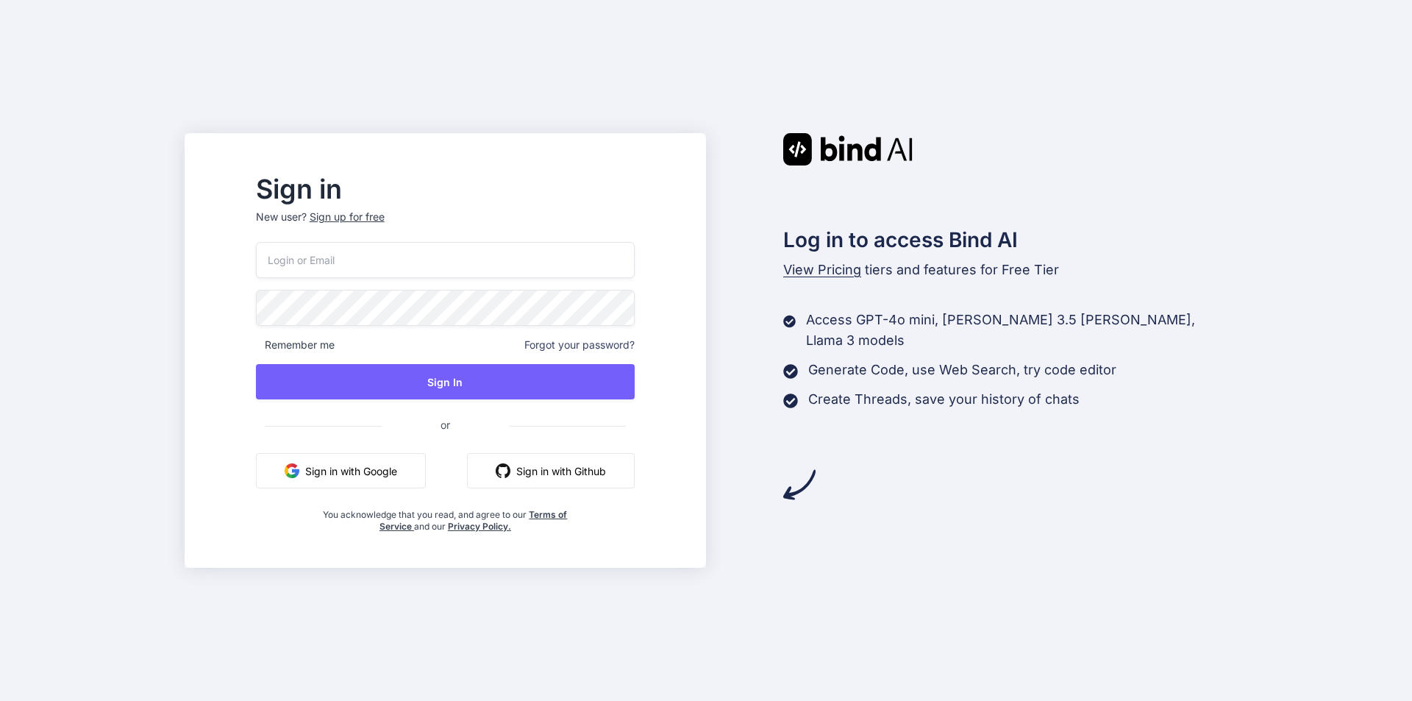
click at [388, 277] on input "email" at bounding box center [445, 260] width 379 height 36
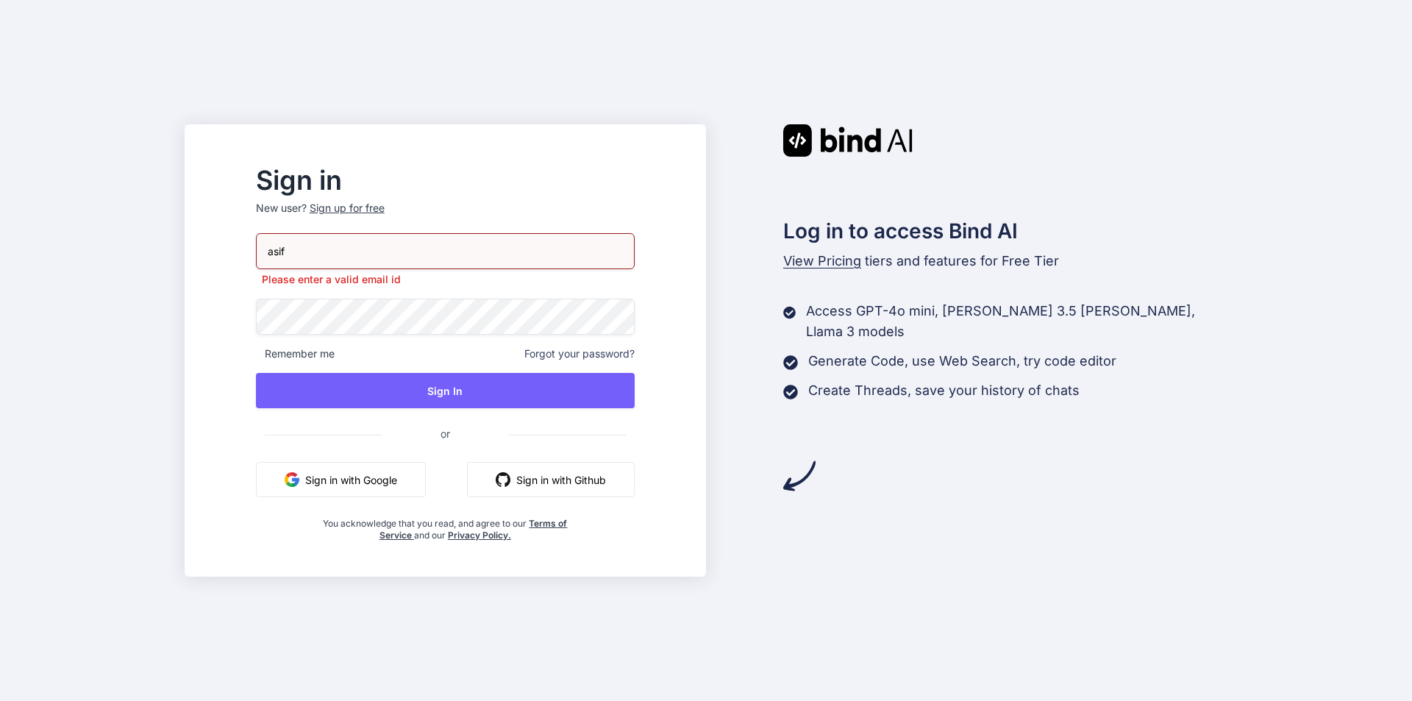
click at [378, 256] on input "asif" at bounding box center [445, 251] width 379 height 36
type input "asif04@yopmail.com"
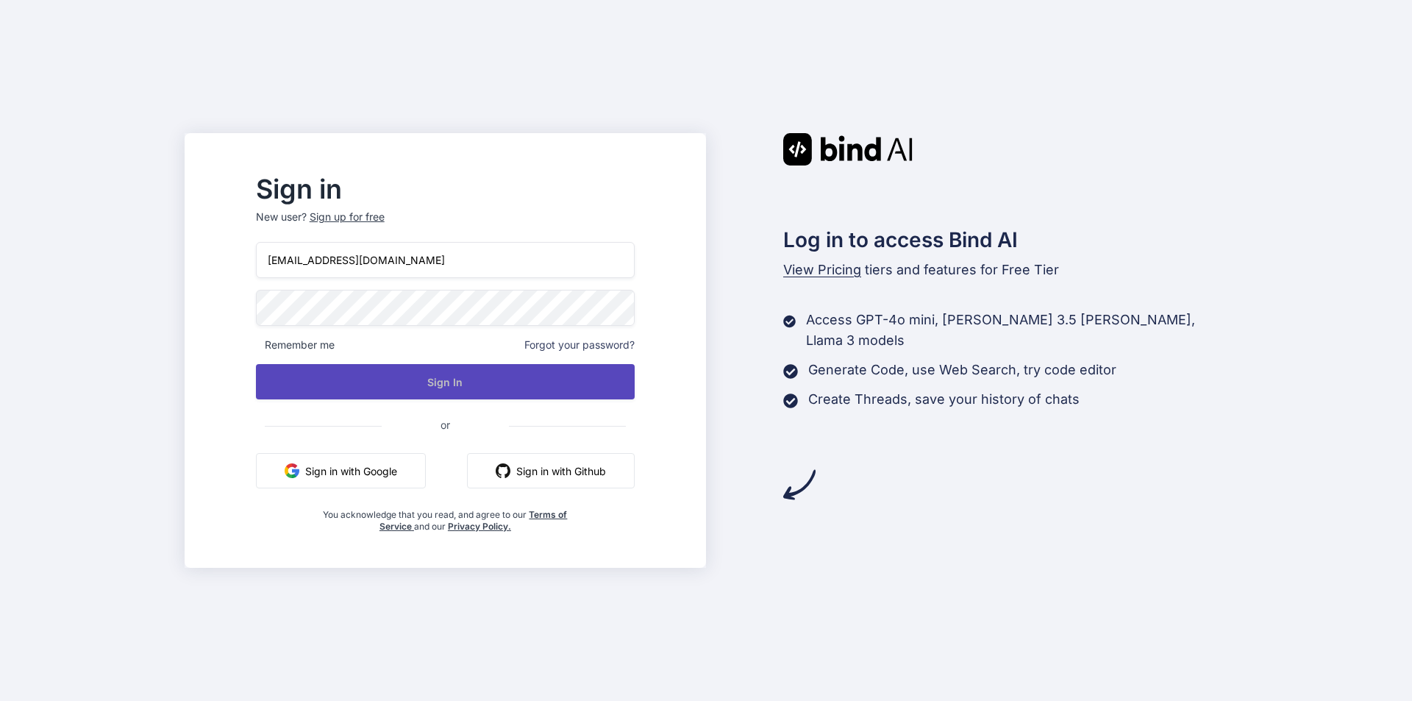
click at [445, 378] on button "Sign In" at bounding box center [445, 381] width 379 height 35
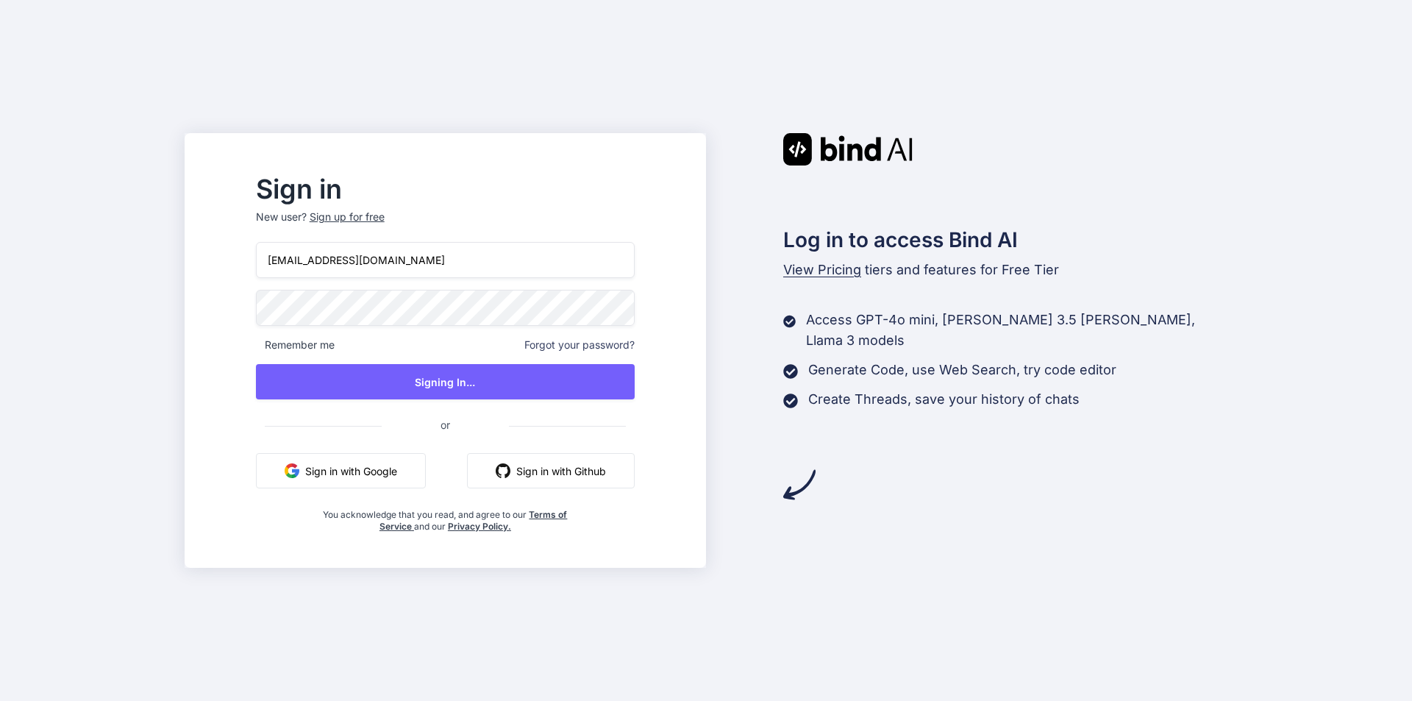
click at [407, 263] on input "asif04@yopmail.com" at bounding box center [445, 260] width 379 height 36
click at [407, 263] on input "[EMAIL_ADDRESS][DOMAIN_NAME]" at bounding box center [445, 260] width 379 height 36
click at [479, 267] on input "email" at bounding box center [445, 260] width 379 height 36
paste input "[EMAIL_ADDRESS][DOMAIN_NAME]"
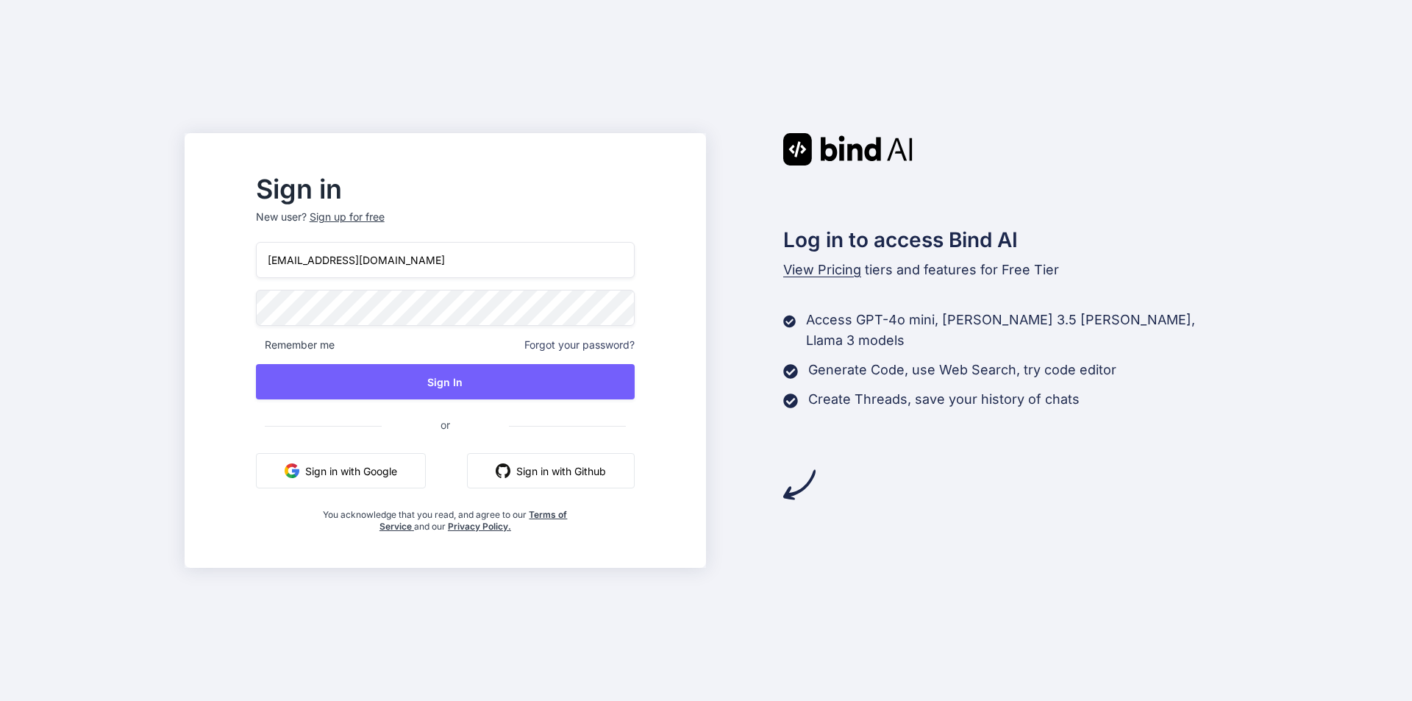
type input "[EMAIL_ADDRESS][DOMAIN_NAME]"
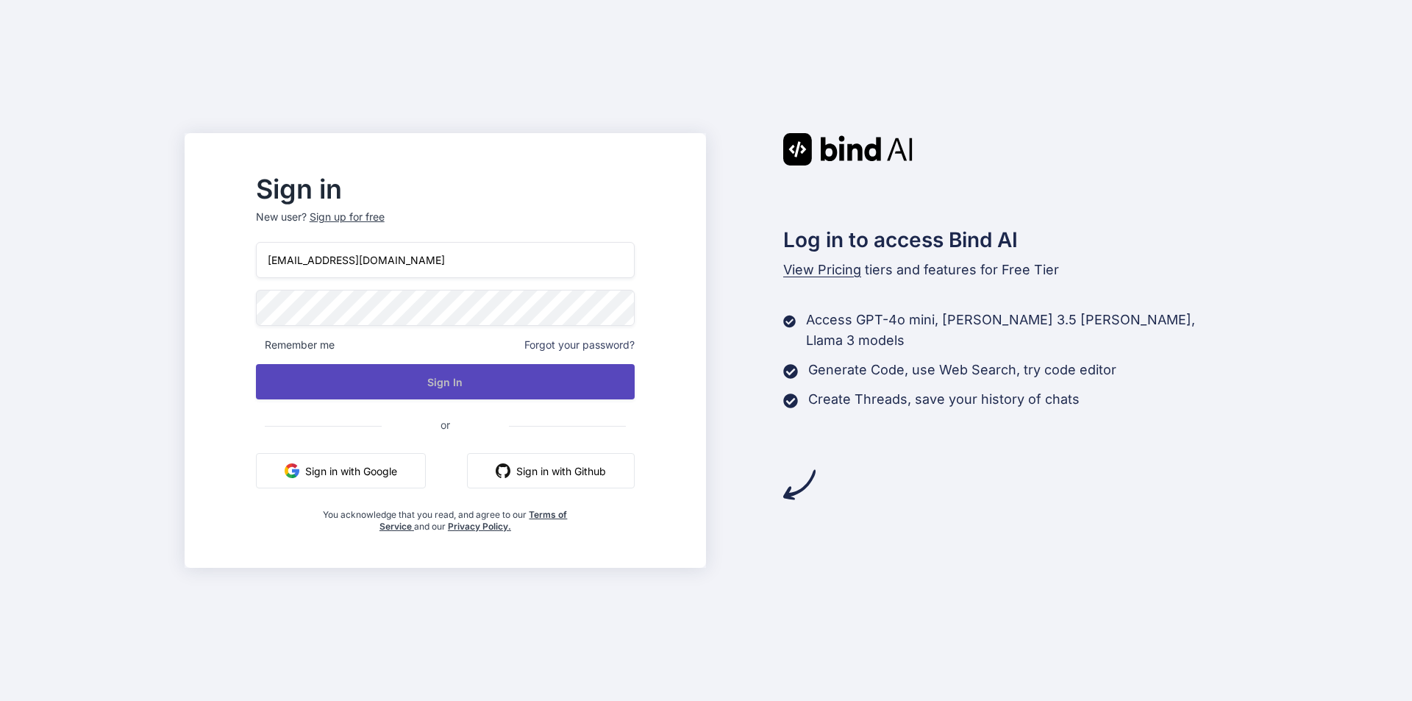
click at [474, 382] on button "Sign In" at bounding box center [445, 381] width 379 height 35
